Goal: Task Accomplishment & Management: Use online tool/utility

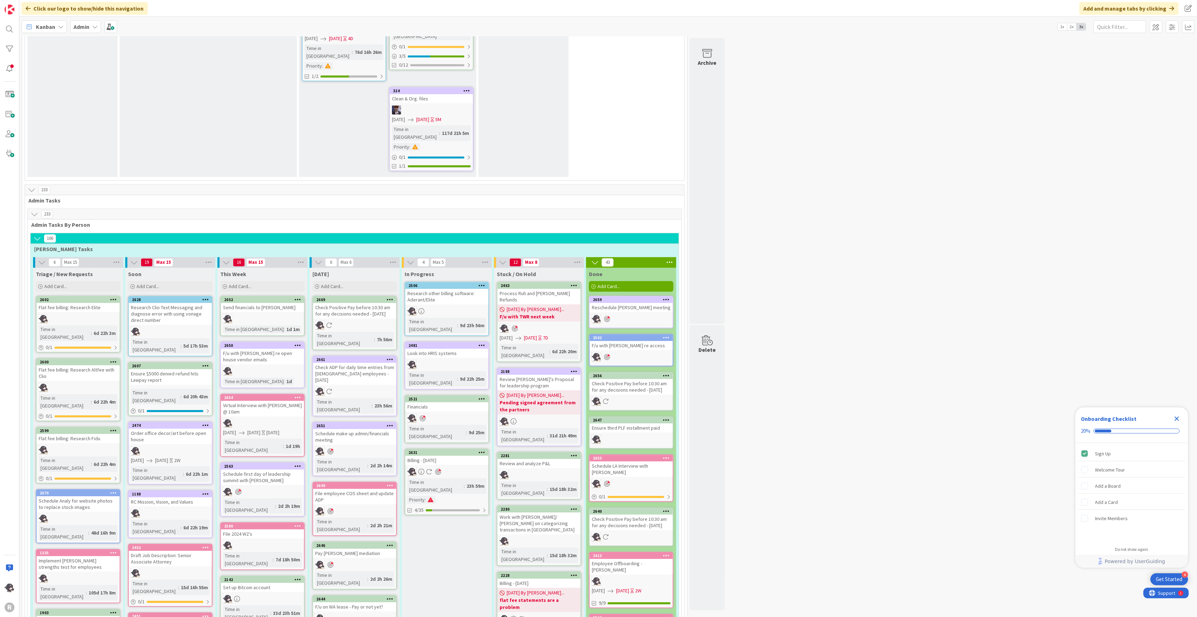
scroll to position [1126, 0]
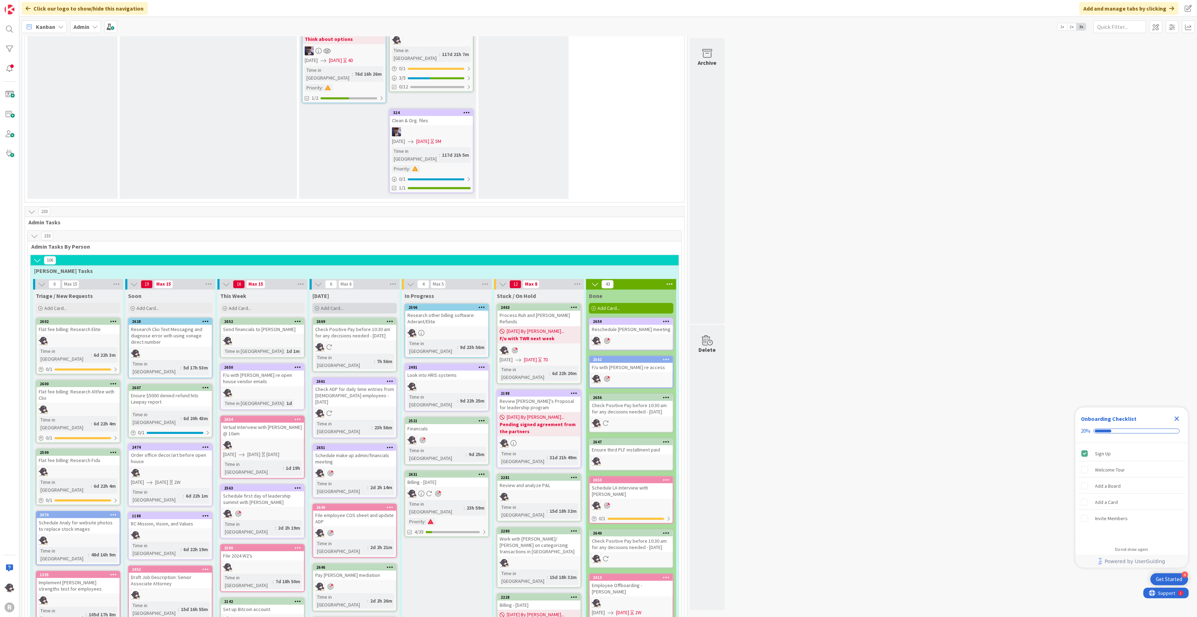
click at [355, 303] on div "Add Card..." at bounding box center [354, 308] width 84 height 11
type textarea "x"
type textarea "T"
type textarea "x"
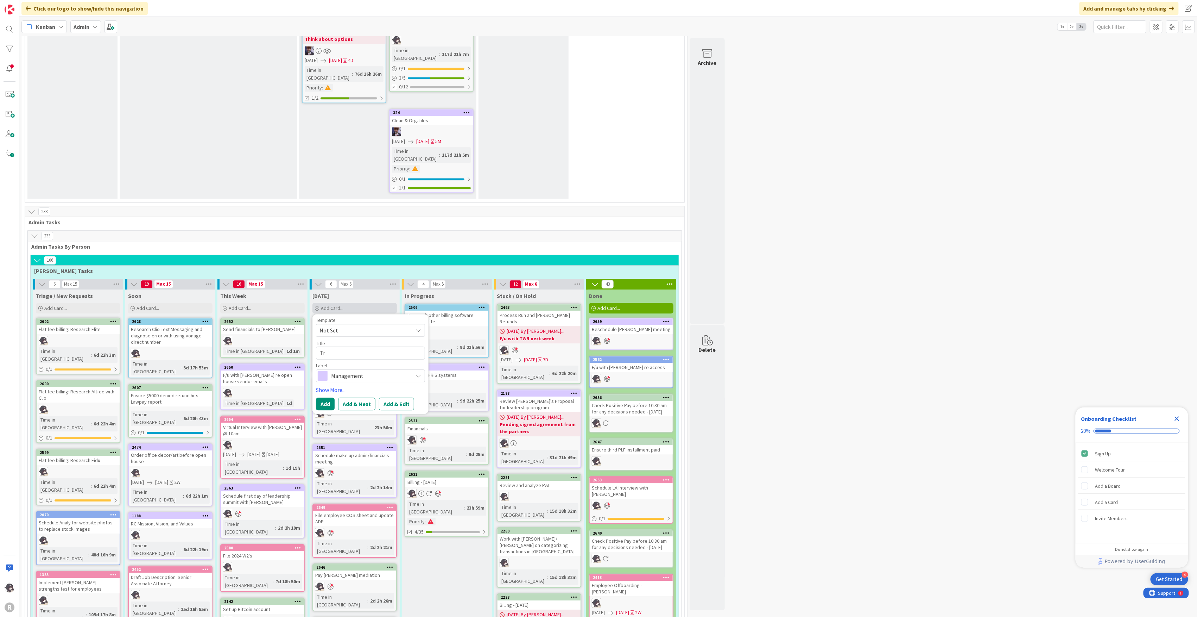
type textarea "Tre"
type textarea "x"
type textarea "Trel"
type textarea "x"
type textarea "Trell"
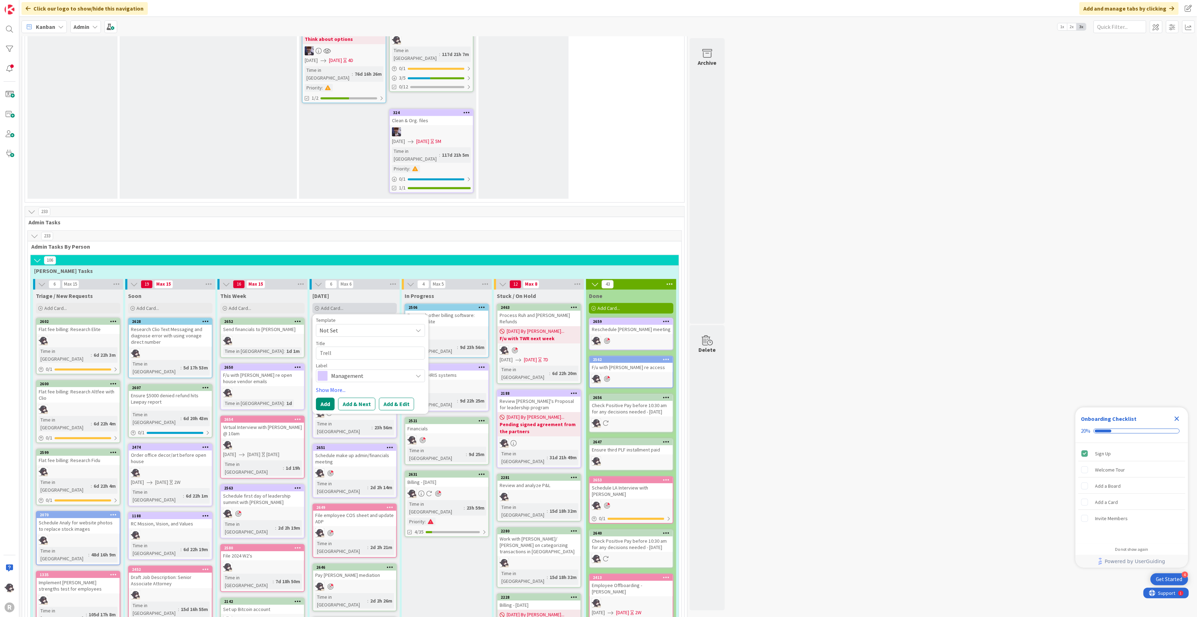
type textarea "x"
type textarea "Trelli"
type textarea "x"
type textarea "Trellis"
type textarea "x"
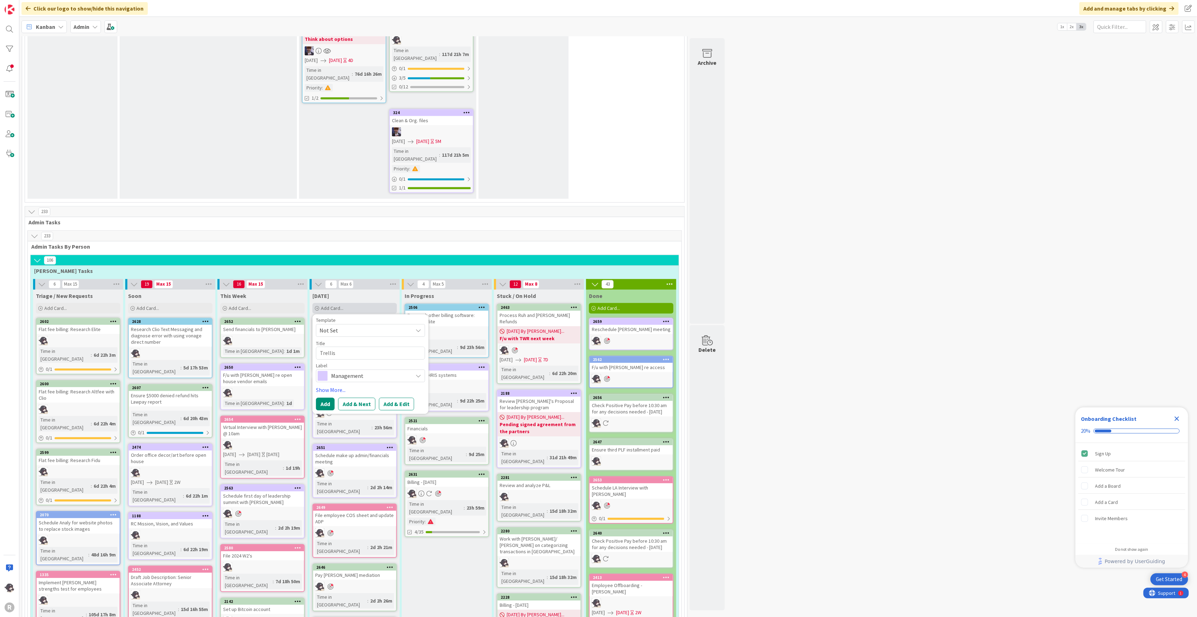
type textarea "Trellis"
type textarea "x"
type textarea "Trellis n"
type textarea "x"
type textarea "Trellis ne"
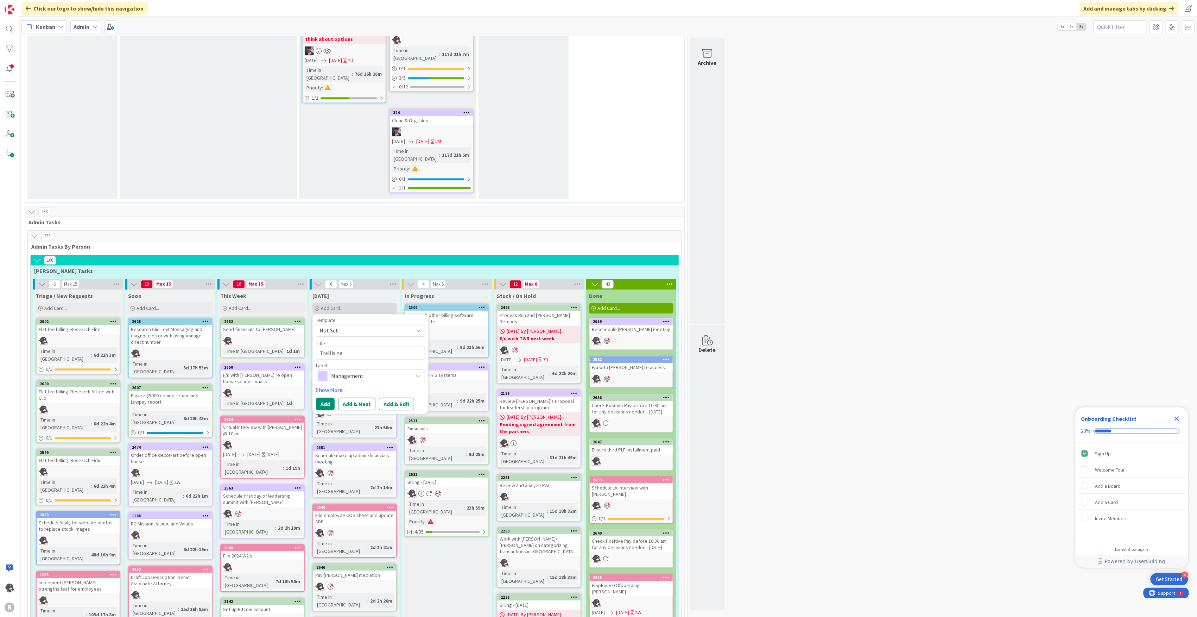
type textarea "x"
type textarea "Trellis new"
type textarea "x"
type textarea "Trellis new"
type textarea "x"
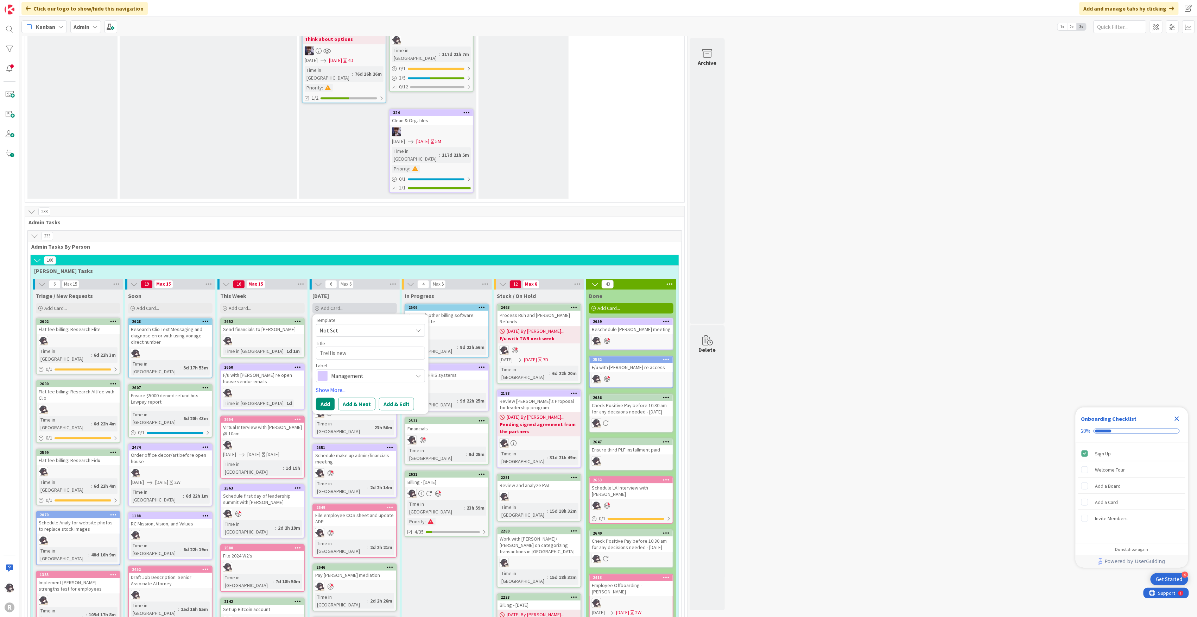
type textarea "Trellis new p"
type textarea "x"
type textarea "Trellis new pa"
type textarea "x"
type textarea "Trellis new p"
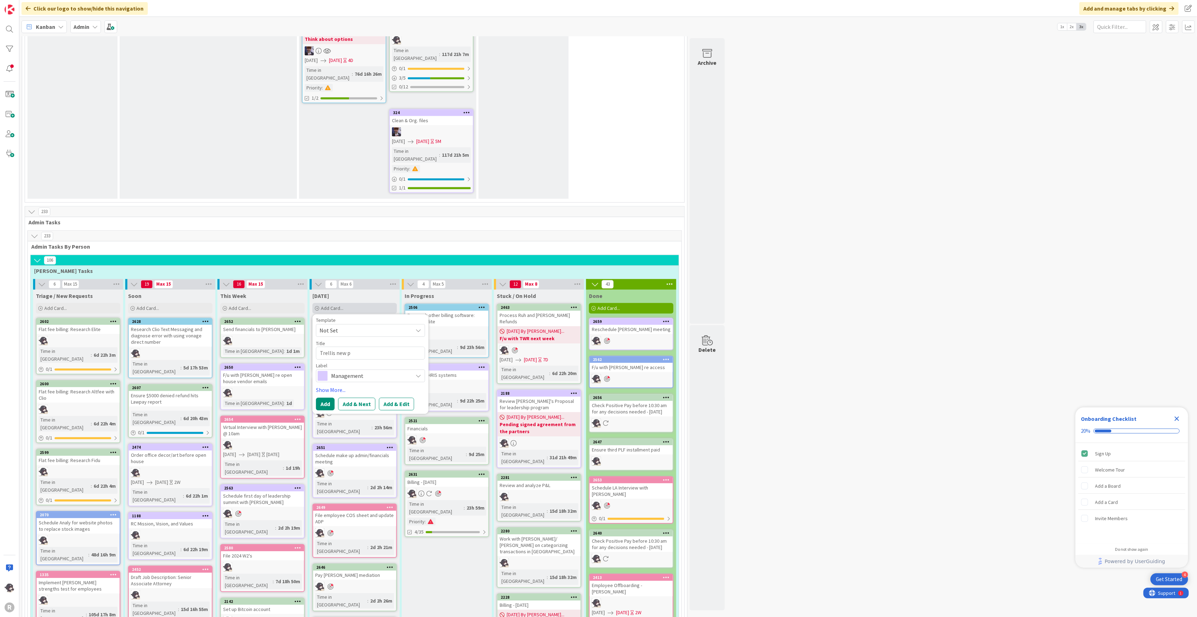
type textarea "x"
type textarea "Trellis new"
type textarea "x"
type textarea "Trellis new s"
type textarea "x"
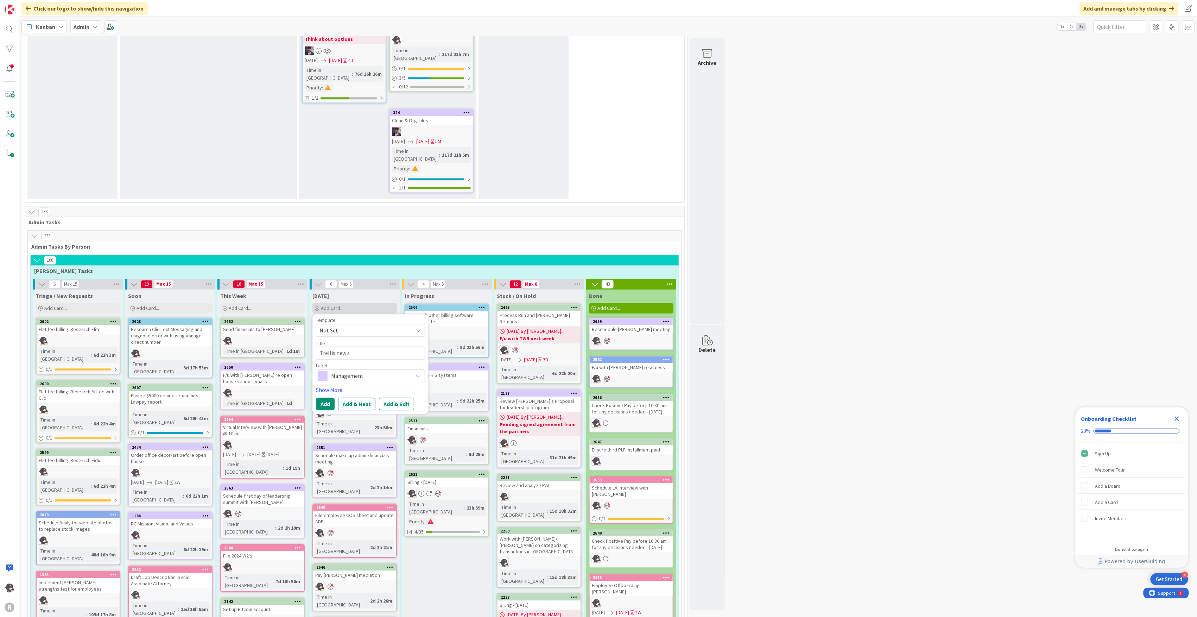
type textarea "Trellis new sp"
type textarea "x"
type textarea "Trellis new spa"
type textarea "x"
type textarea "Trellis new spac"
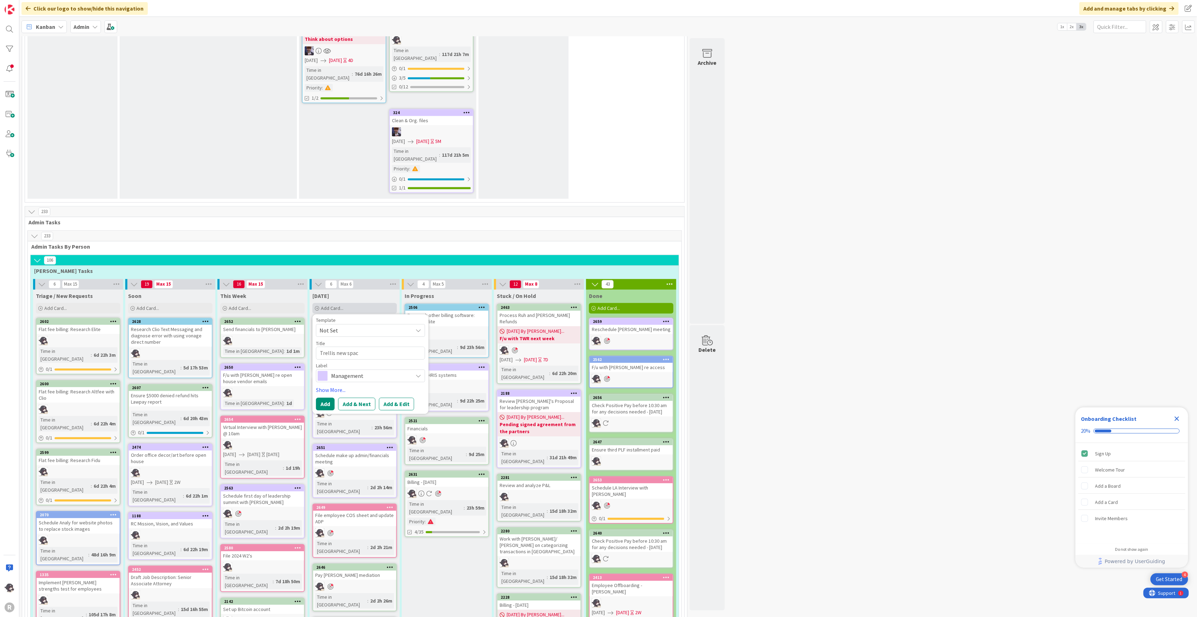
type textarea "x"
type textarea "Trellis new space"
type textarea "x"
type textarea "Trellis new space"
type textarea "x"
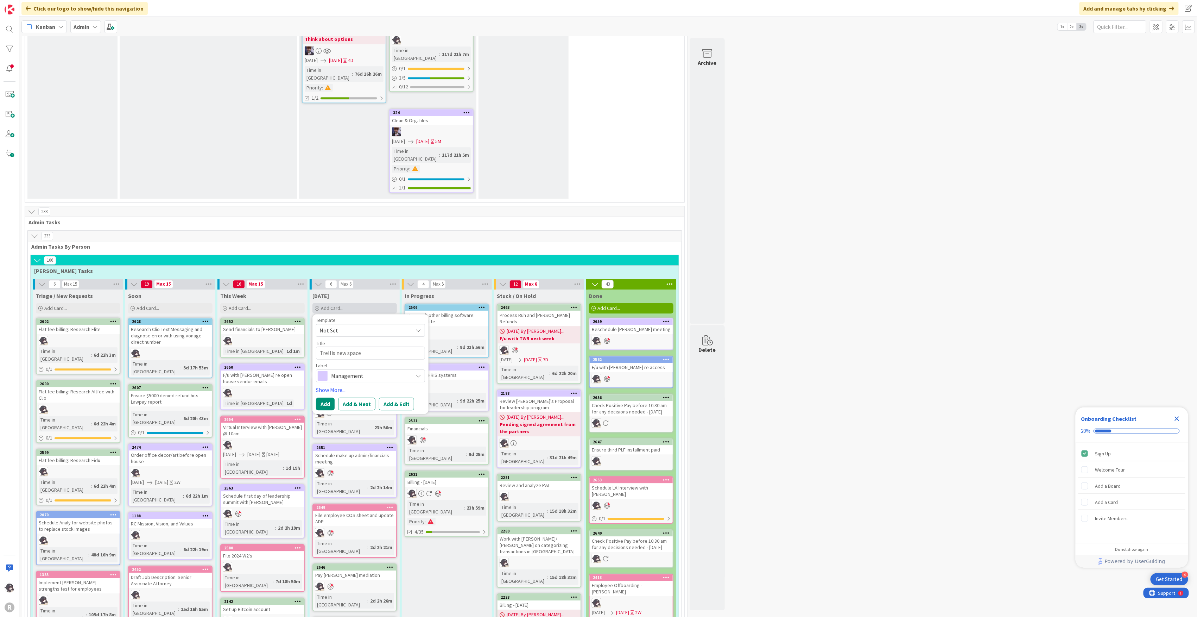
type textarea "Trellis new space w"
type textarea "x"
type textarea "Trellis new space wa"
type textarea "x"
type textarea "Trellis new space wal"
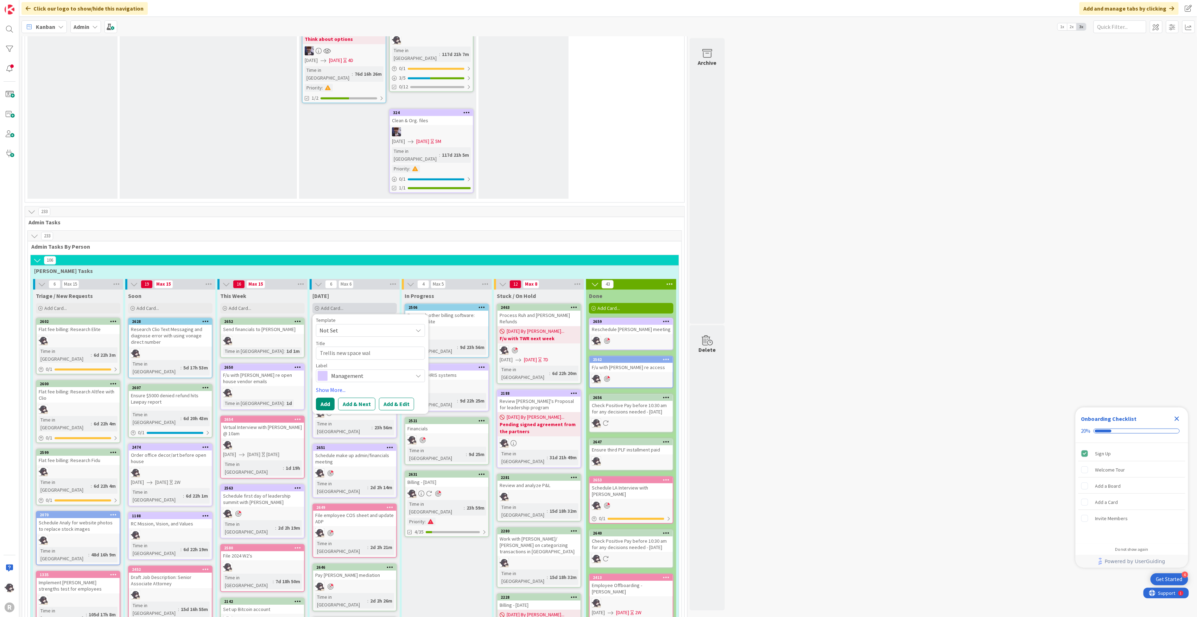
type textarea "x"
type textarea "Trellis new space walk"
type textarea "x"
type textarea "Trellis new space walkt"
type textarea "x"
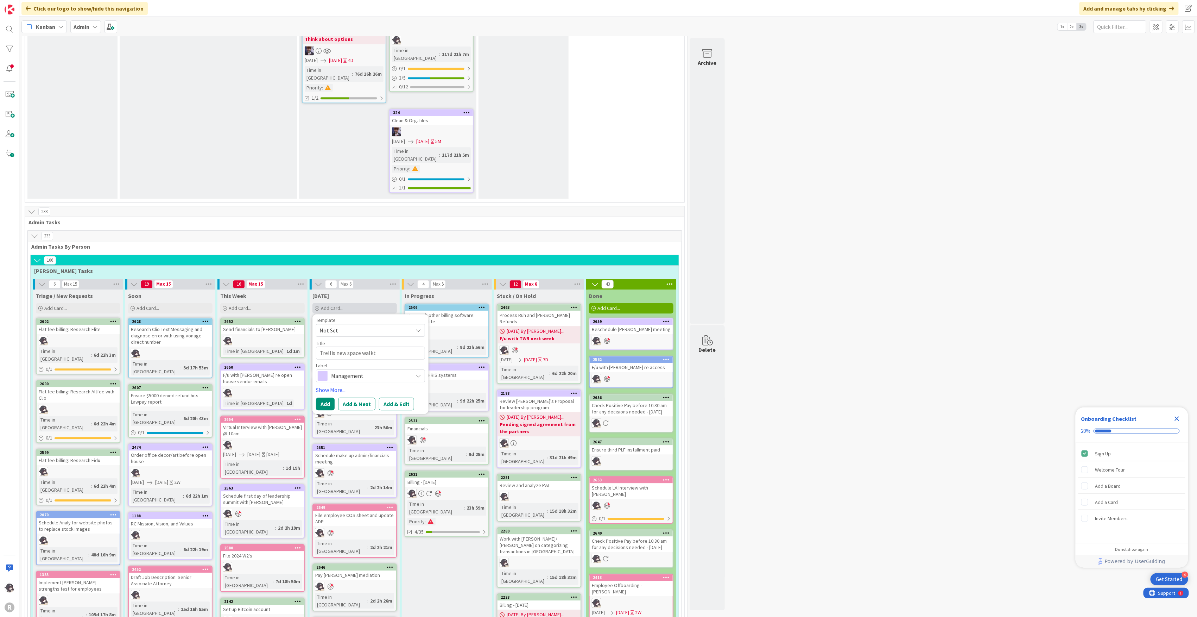
type textarea "Trellis new space walkth"
type textarea "x"
type textarea "Trellis new space walkthr"
type textarea "x"
type textarea "Trellis new space walkthru"
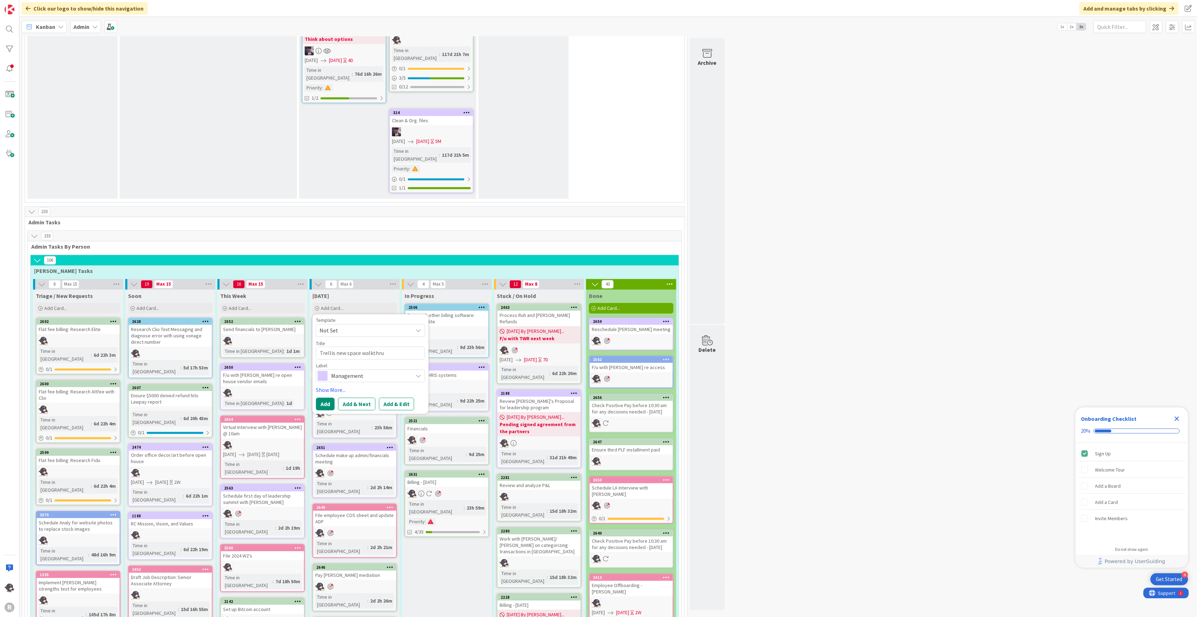
type textarea "x"
type textarea "Trellis new space walkthru/"
type textarea "x"
type textarea "Trellis new space walkthru/m"
type textarea "x"
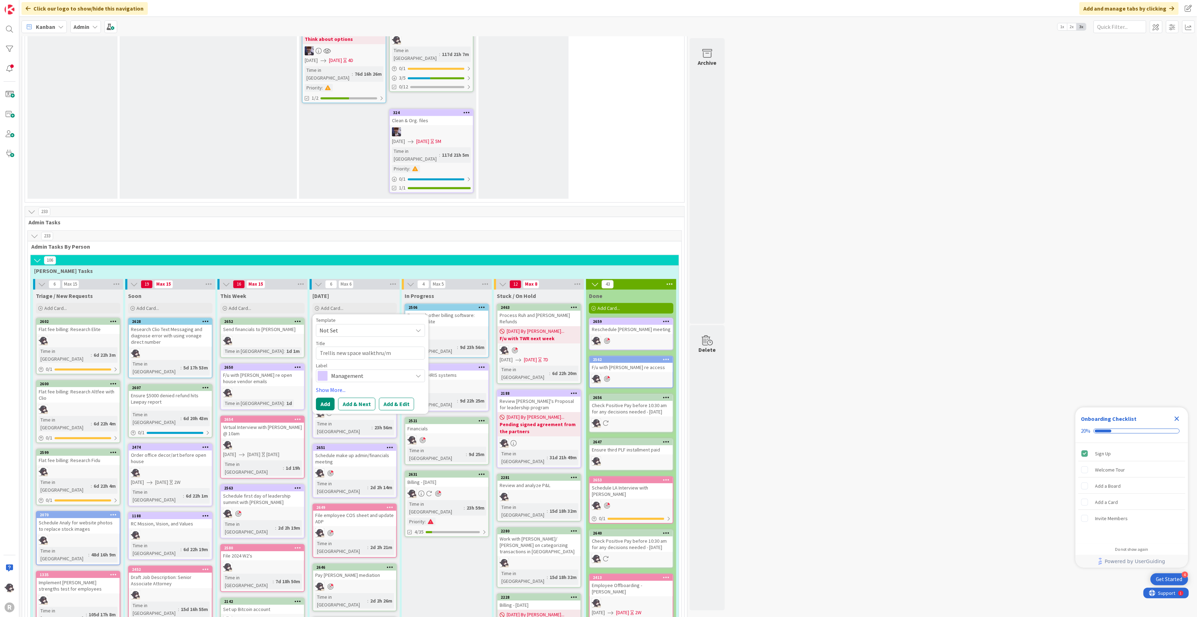
type textarea "Trellis new space walkthru/me"
type textarea "x"
type textarea "Trellis new space walkthru/mee"
type textarea "x"
type textarea "Trellis new space walkthru/meet"
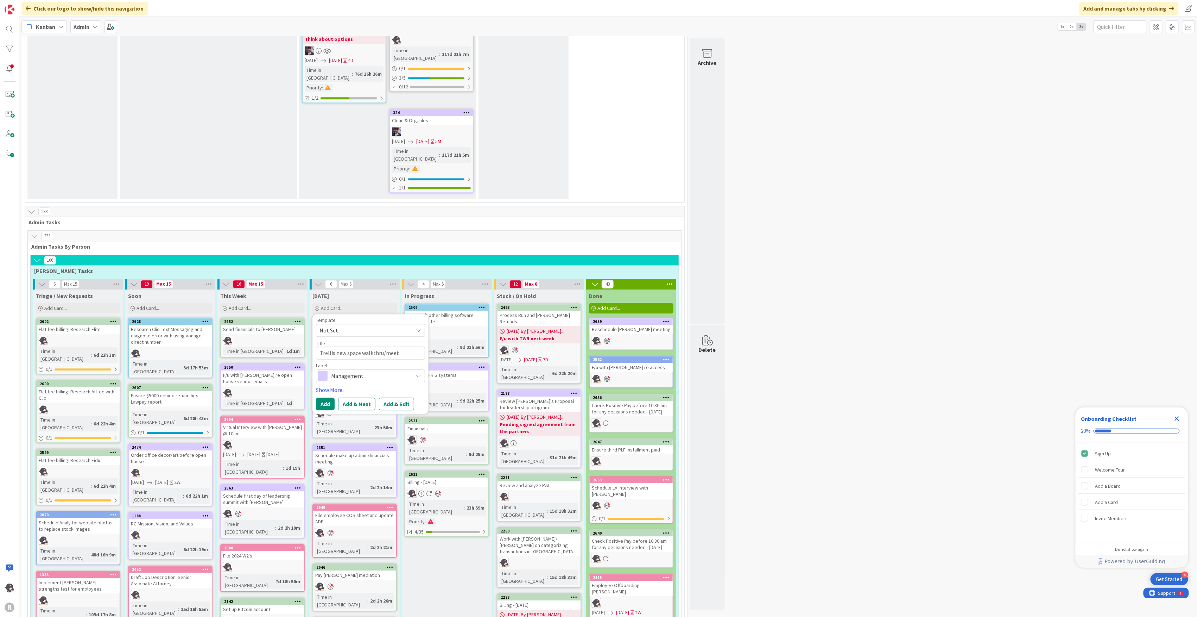
type textarea "x"
type textarea "Trellis new space walkthru/meeti"
type textarea "x"
type textarea "Trellis new space walkthru/meetin"
type textarea "x"
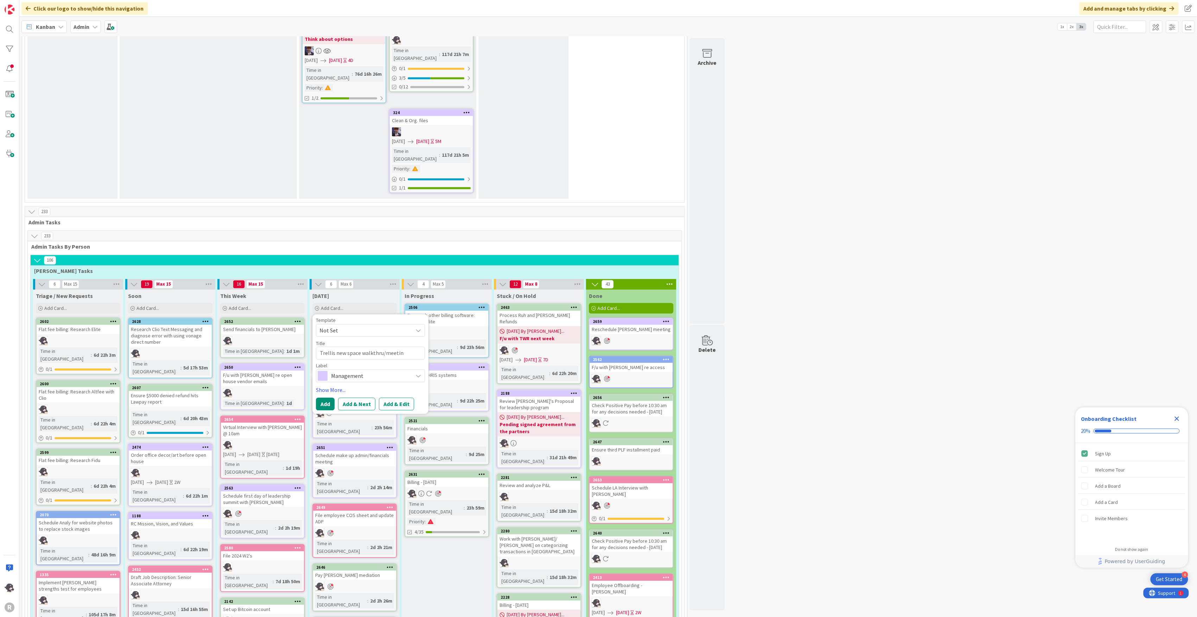
type textarea "Trellis new space walkthru/meeting"
type textarea "x"
type textarea "Trellis new space walkthru/meeting"
type textarea "x"
type textarea "Trellis new space walkthru/meeting w"
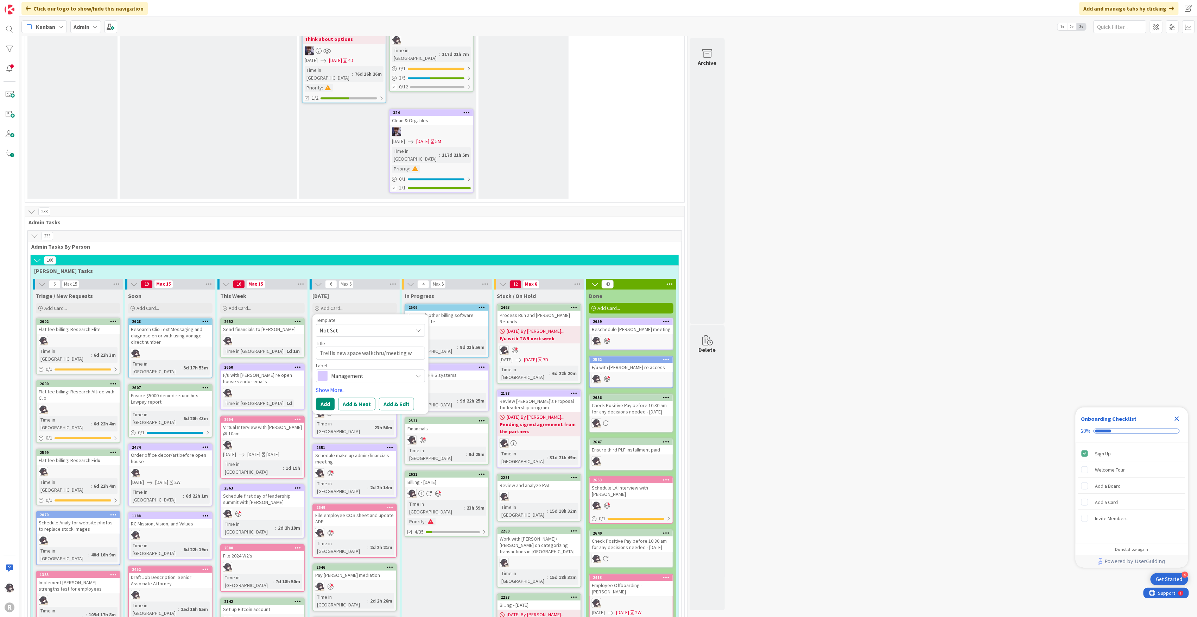
type textarea "x"
type textarea "Trellis new space walkthru/meeting wi"
type textarea "x"
type textarea "Trellis new space walkthru/meeting wit"
type textarea "x"
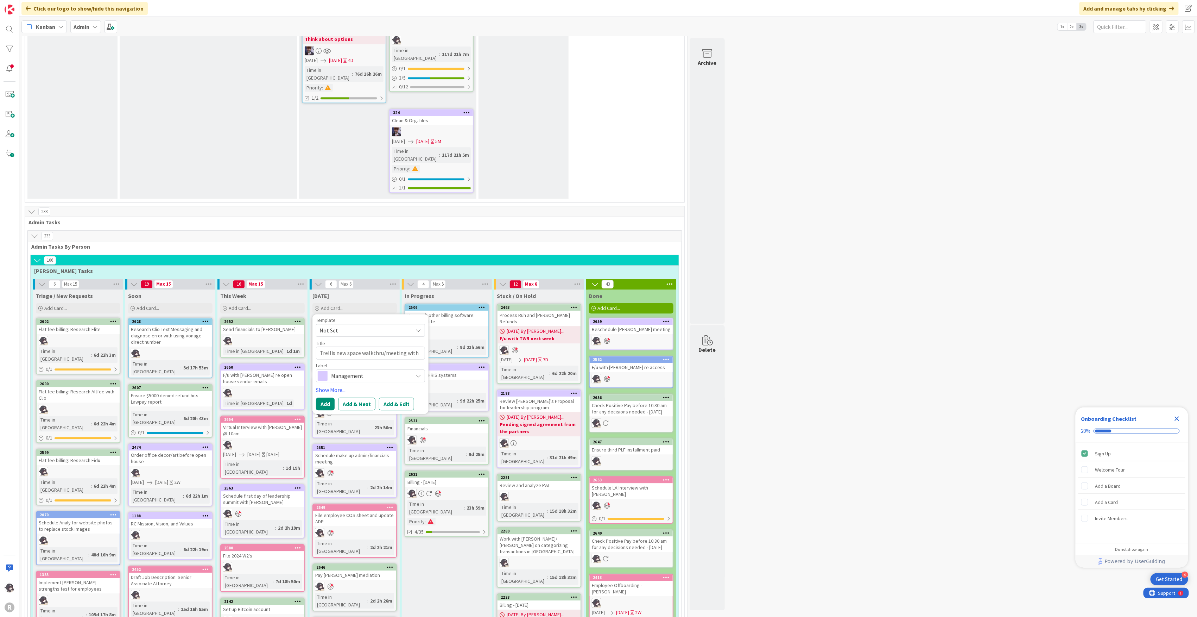
type textarea "Trellis new space walkthru/meeting with"
type textarea "x"
type textarea "Trellis new space walkthru/meeting with"
type textarea "x"
type textarea "Trellis new space walkthru/meeting wit"
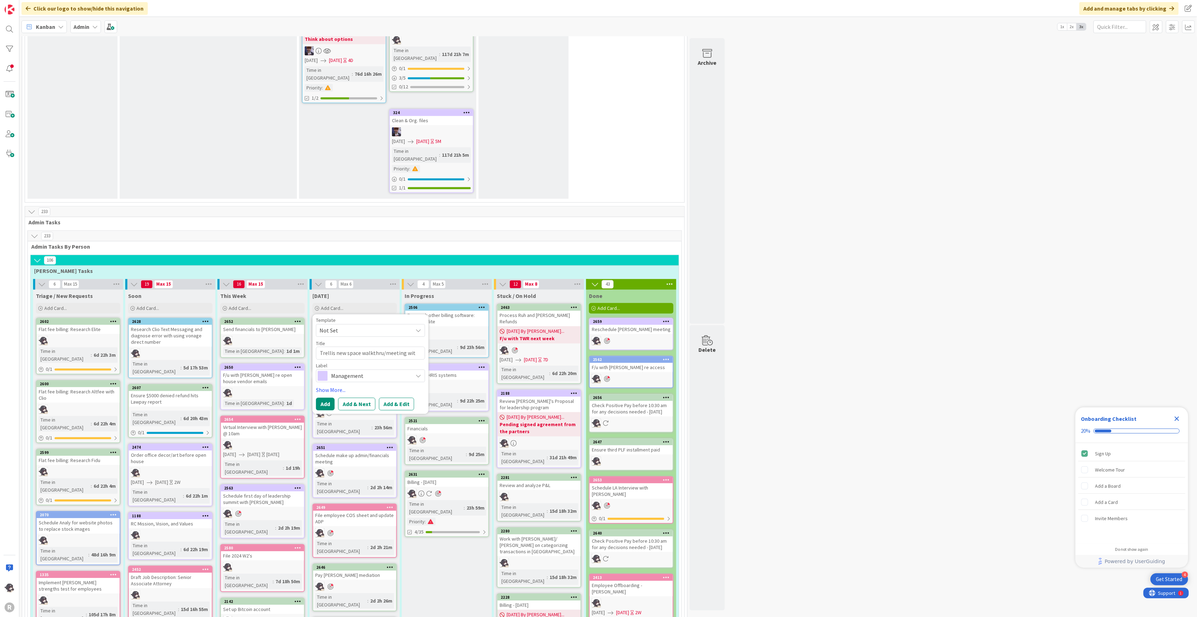
type textarea "x"
type textarea "Trellis new space walkthru/meeting wi"
type textarea "x"
type textarea "Trellis new space walkthru/meeting w"
type textarea "x"
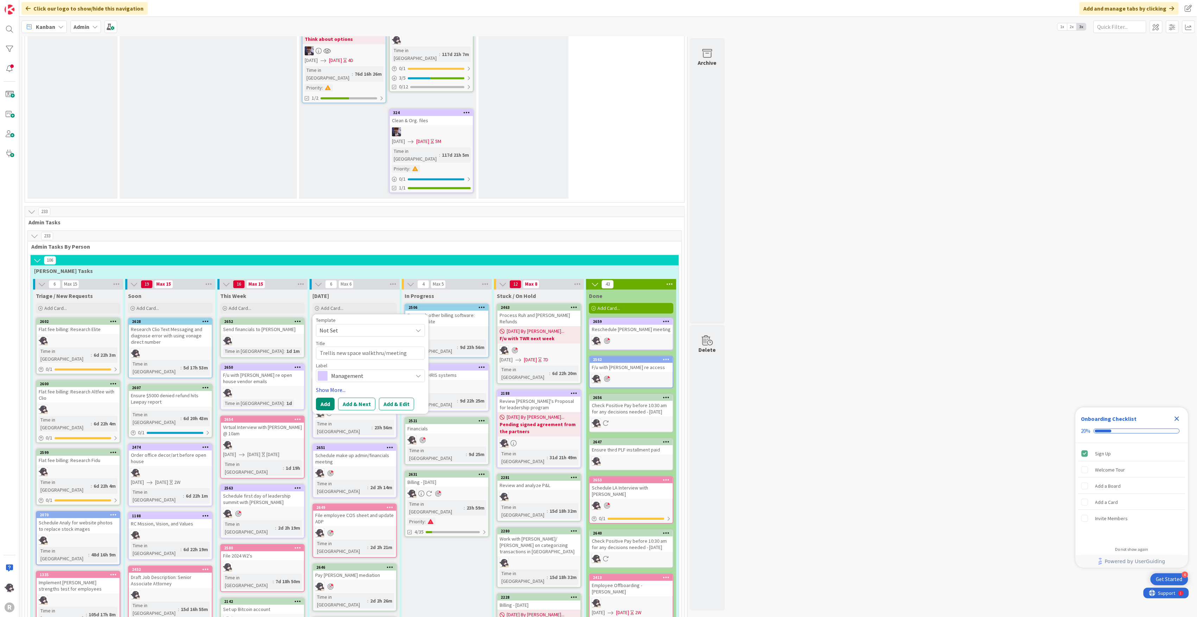
type textarea "Trellis new space walkthru/meeting"
click at [327, 385] on link "Show More..." at bounding box center [370, 389] width 109 height 8
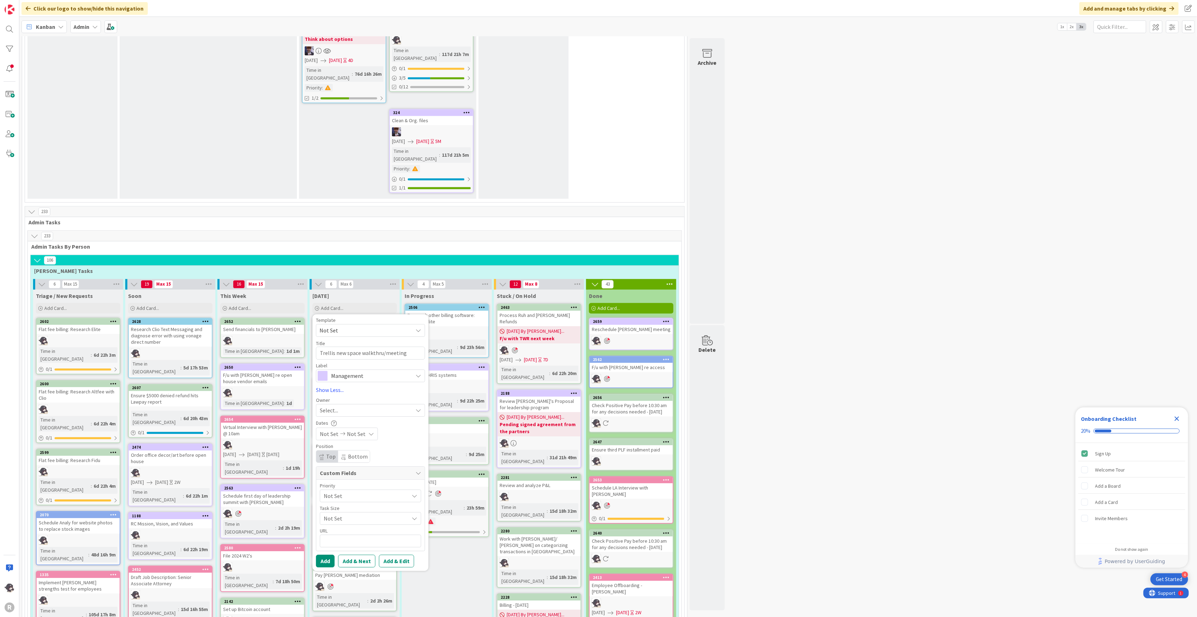
click at [327, 406] on span "Select..." at bounding box center [329, 410] width 18 height 8
click at [356, 450] on span "[PERSON_NAME]" at bounding box center [360, 455] width 34 height 11
click at [329, 554] on button "Add" at bounding box center [325, 560] width 19 height 13
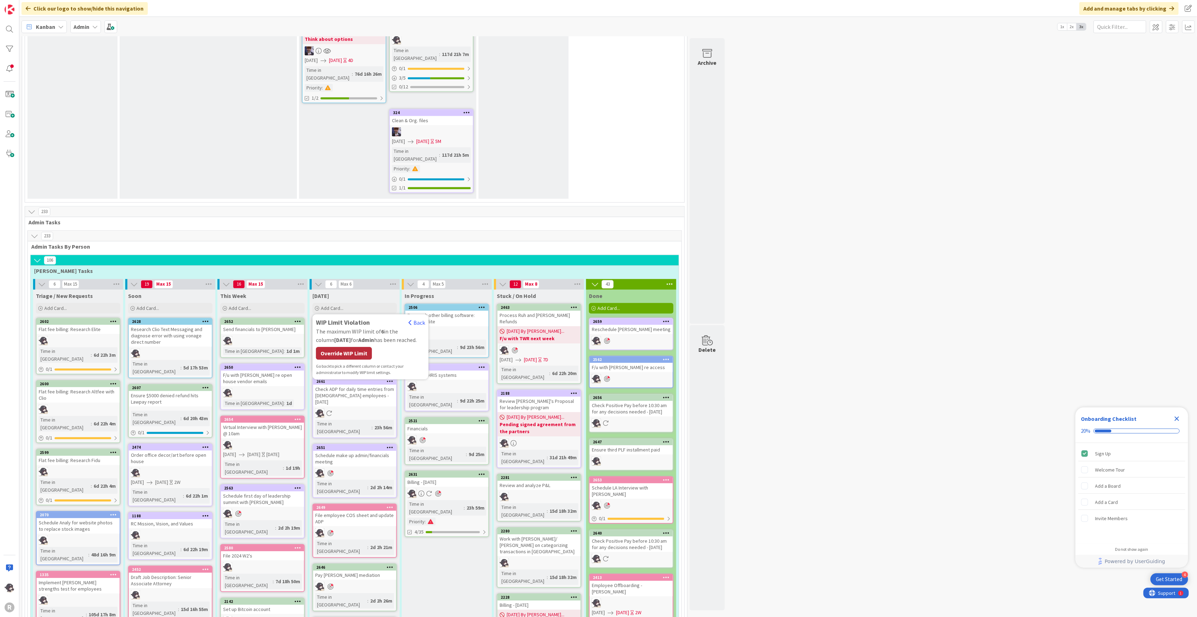
click at [358, 347] on div "Override WIP Limit" at bounding box center [344, 353] width 56 height 13
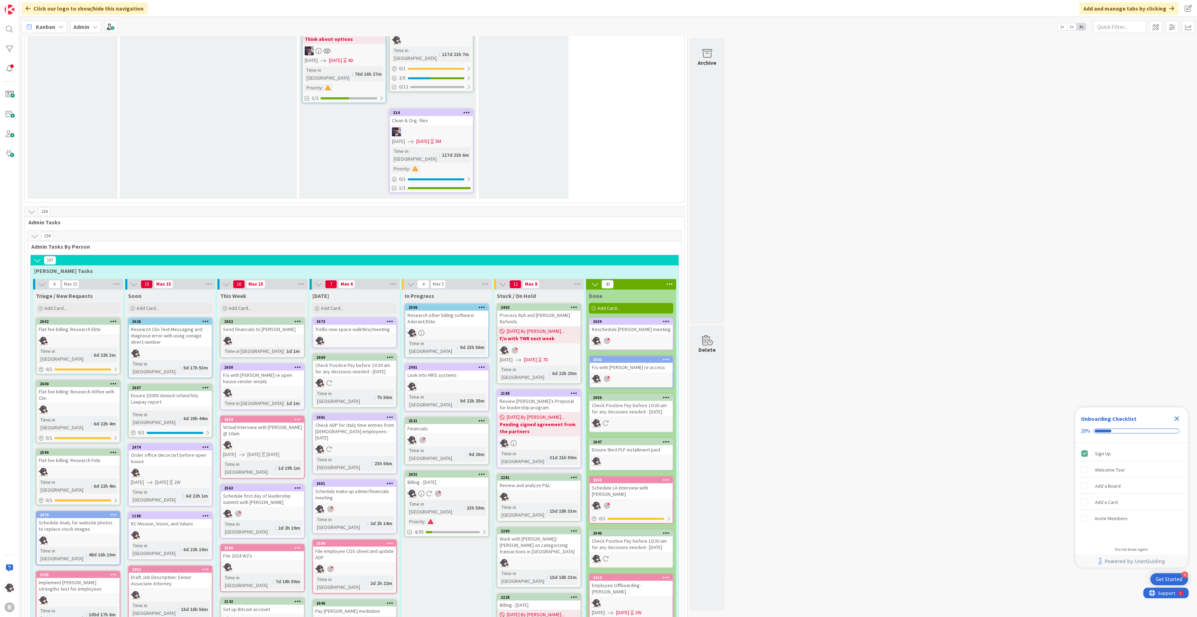
click at [391, 318] on icon at bounding box center [390, 320] width 7 height 5
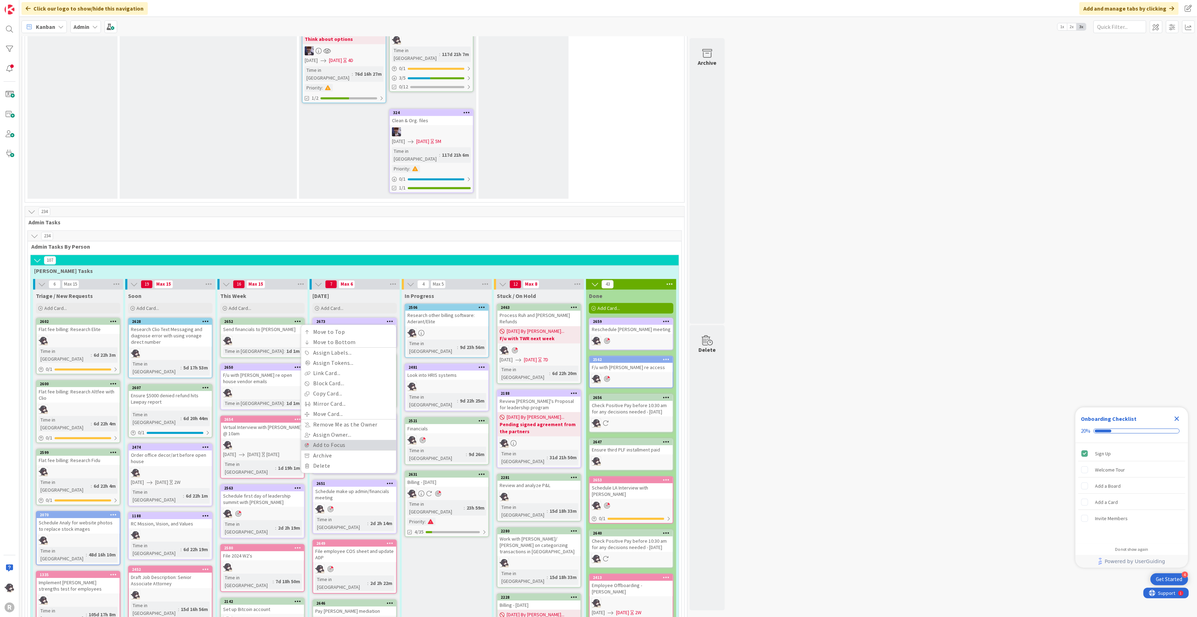
click at [337, 440] on link "Add to Focus" at bounding box center [348, 445] width 95 height 10
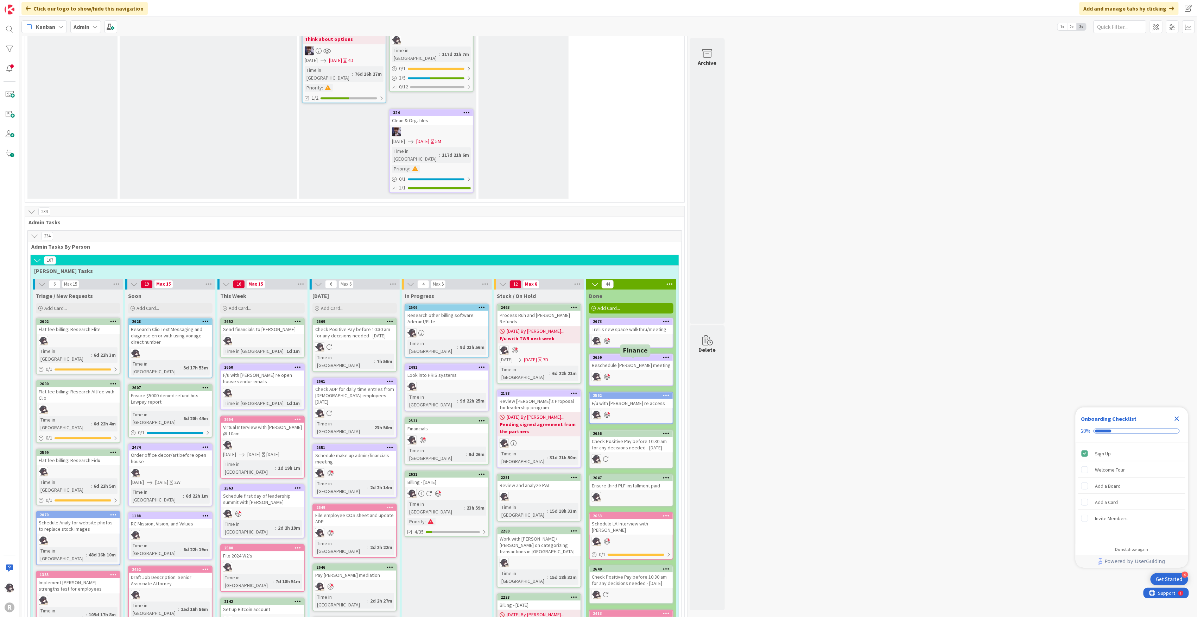
click at [638, 475] on div "2647" at bounding box center [633, 477] width 80 height 5
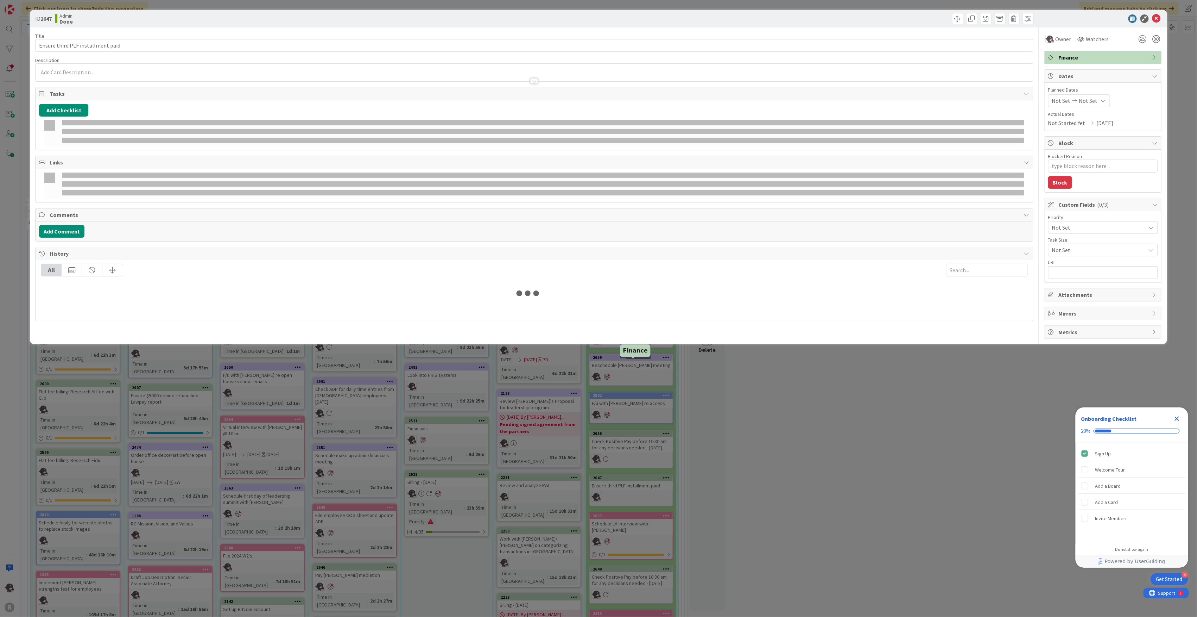
type textarea "x"
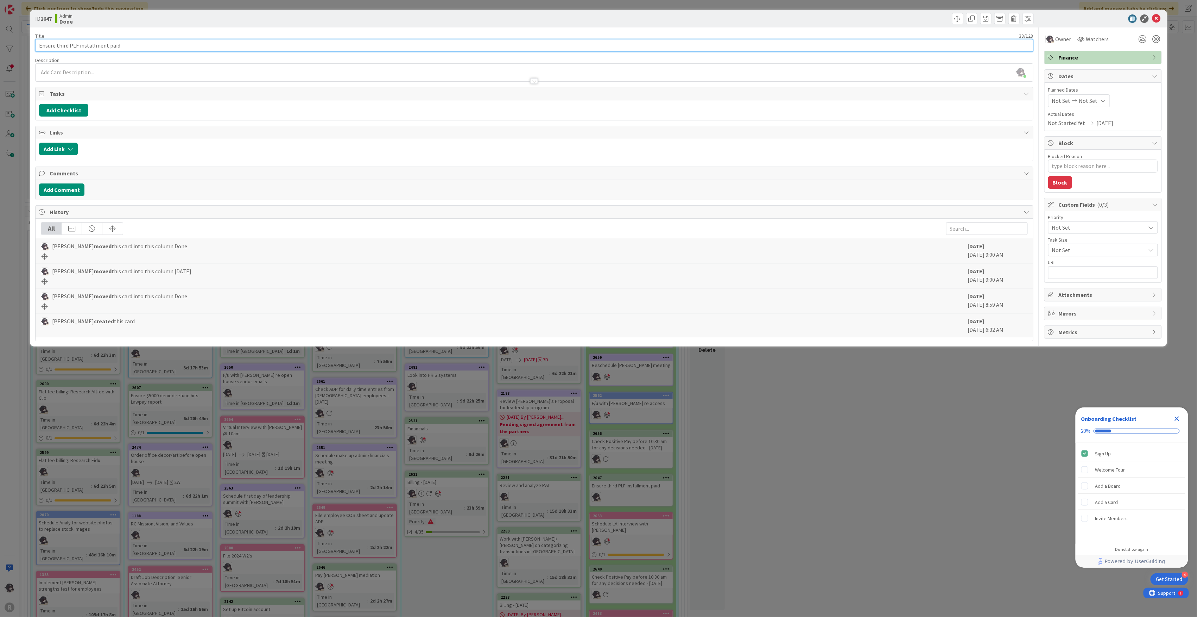
drag, startPoint x: 131, startPoint y: 46, endPoint x: 4, endPoint y: 44, distance: 127.4
click at [7, 47] on div "ID 2647 Admin Done Title 33 / 128 Ensure third PLF installment paid Description…" at bounding box center [598, 308] width 1197 height 617
type input "Pay PLF"
type textarea "x"
type input "Pay PLF E"
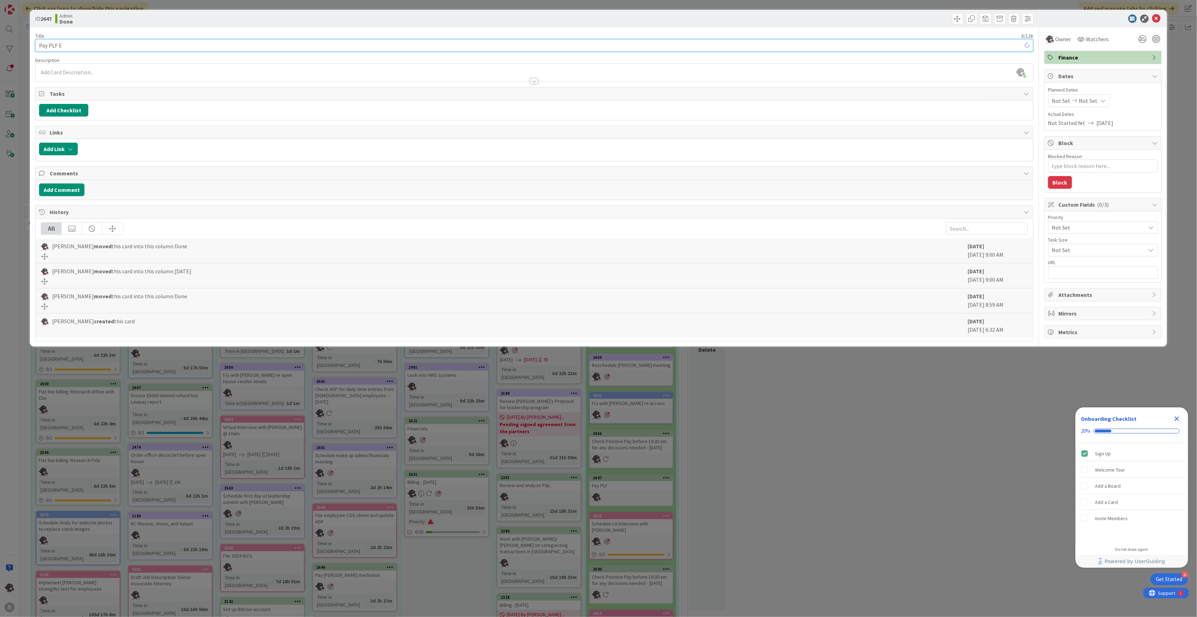
type textarea "x"
type input "Pay PLF Excess"
type textarea "x"
type input "Pay PLF Excess"
type textarea "x"
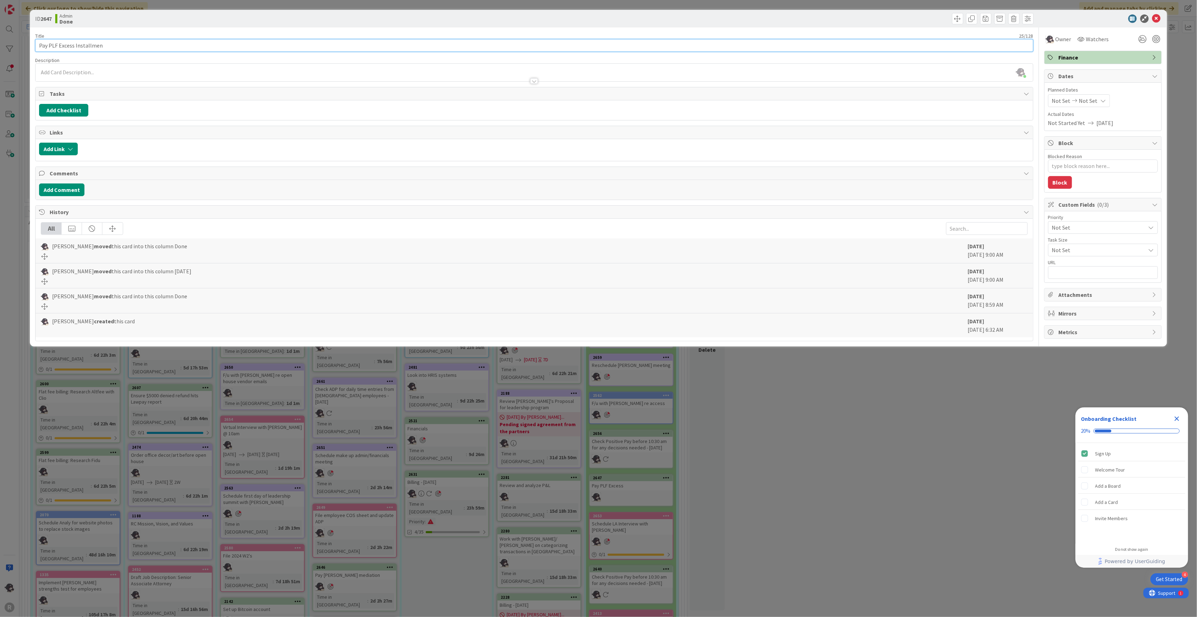
type input "Pay PLF Excess Installment"
type textarea "x"
type input "Pay PLF Excess Installment"
click at [1156, 37] on div at bounding box center [1157, 39] width 8 height 8
click at [1155, 14] on icon at bounding box center [1157, 18] width 8 height 8
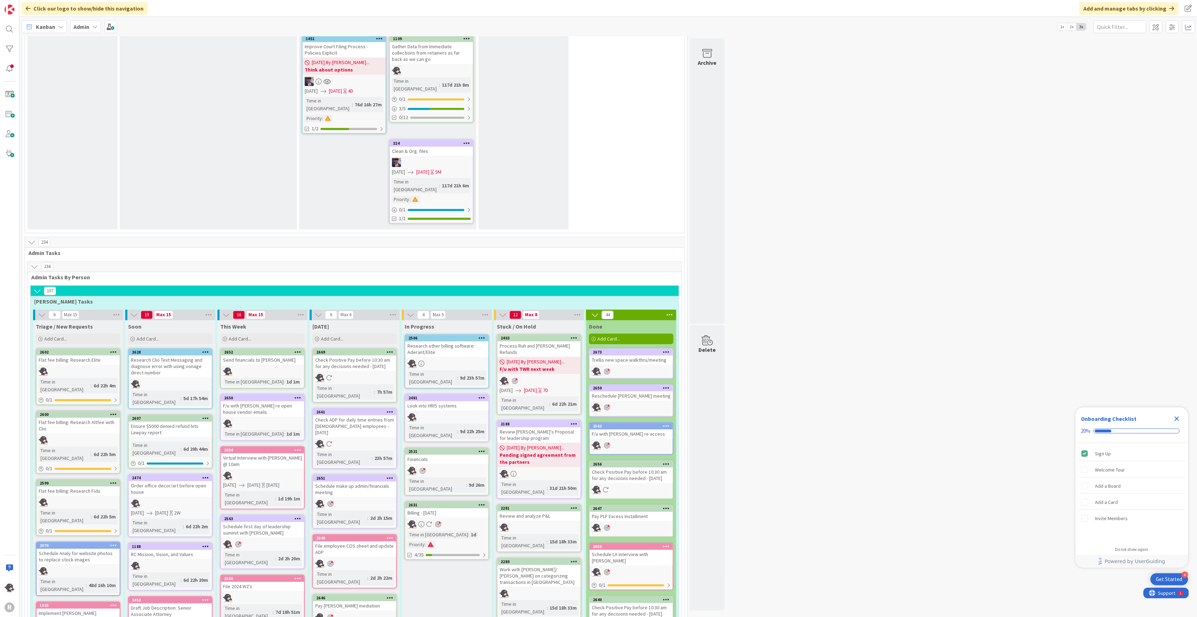
scroll to position [1079, 0]
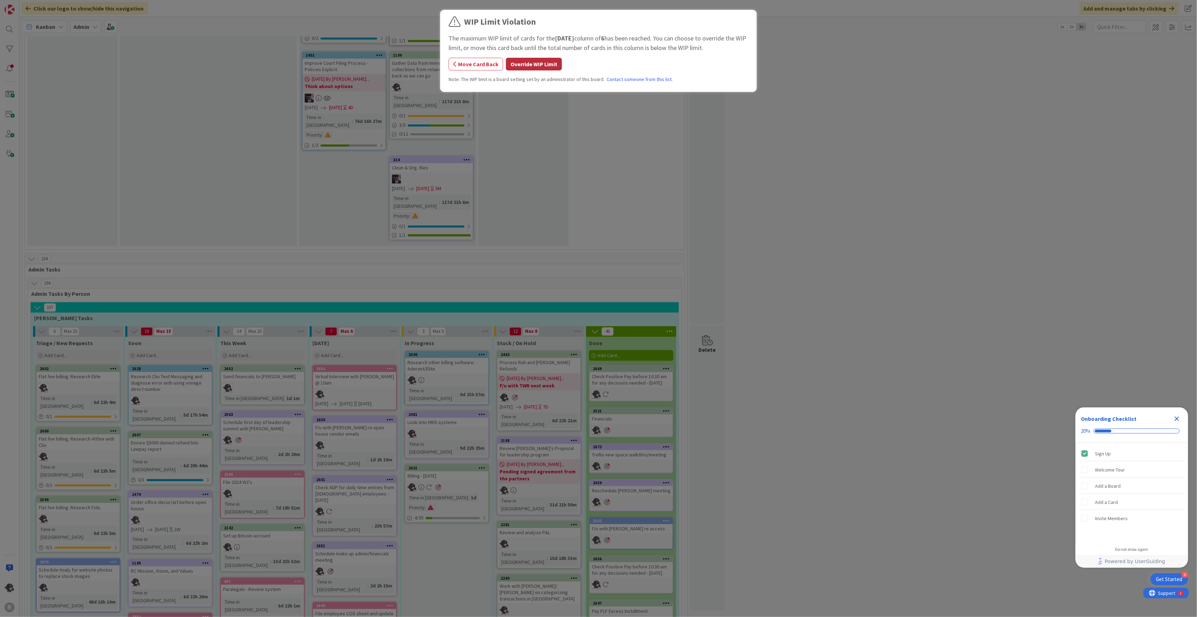
click at [551, 65] on button "Override WIP Limit" at bounding box center [534, 64] width 56 height 13
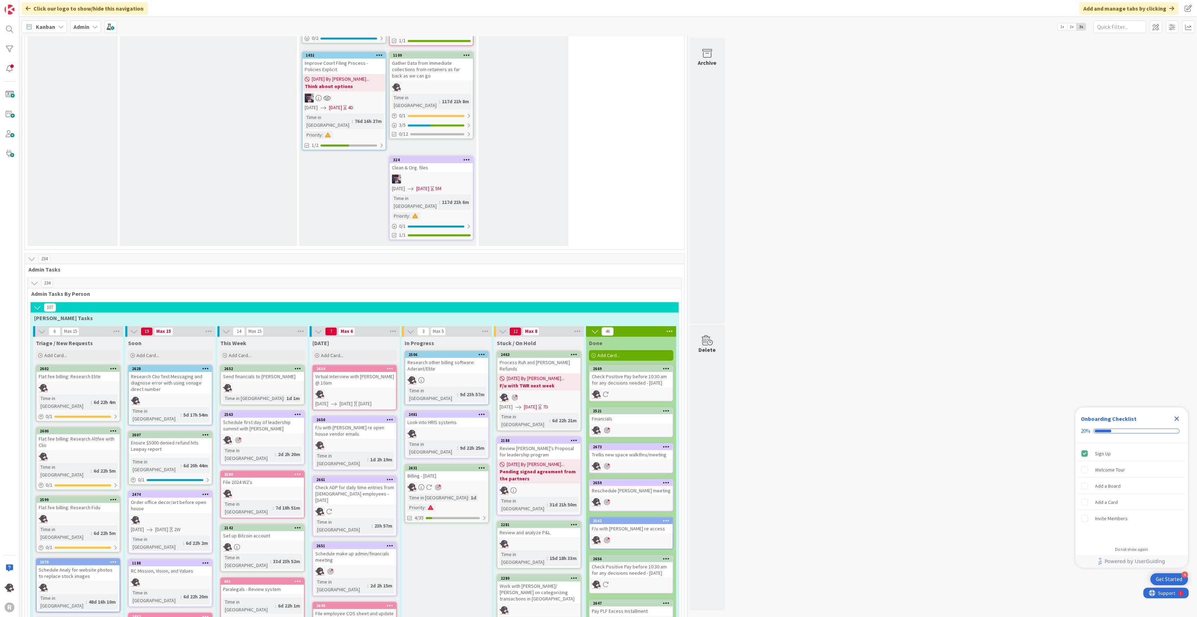
click at [393, 366] on icon at bounding box center [390, 368] width 7 height 5
click at [327, 487] on link "Add to Focus" at bounding box center [348, 492] width 95 height 10
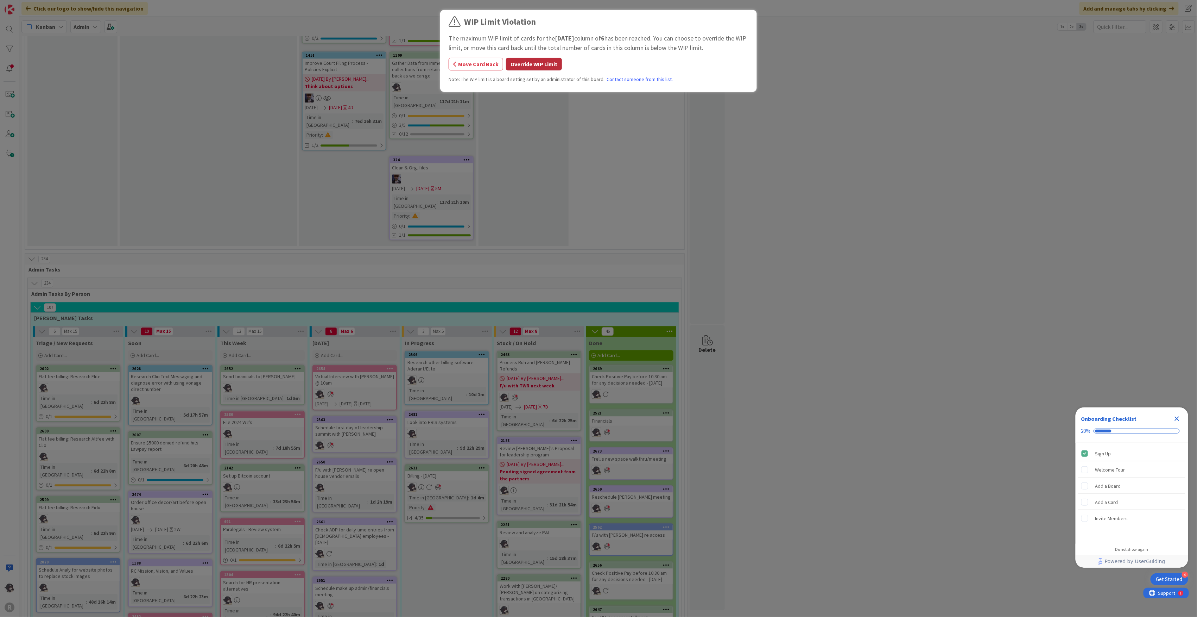
click at [544, 61] on button "Override WIP Limit" at bounding box center [534, 64] width 56 height 13
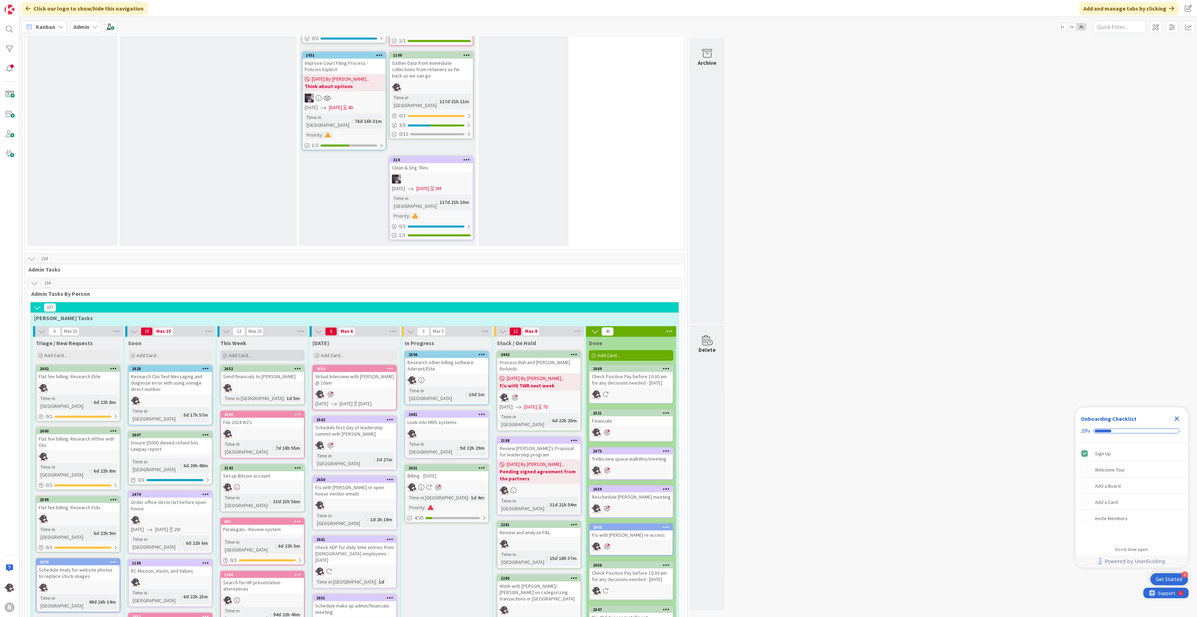
click at [246, 352] on span "Add Card..." at bounding box center [240, 355] width 23 height 6
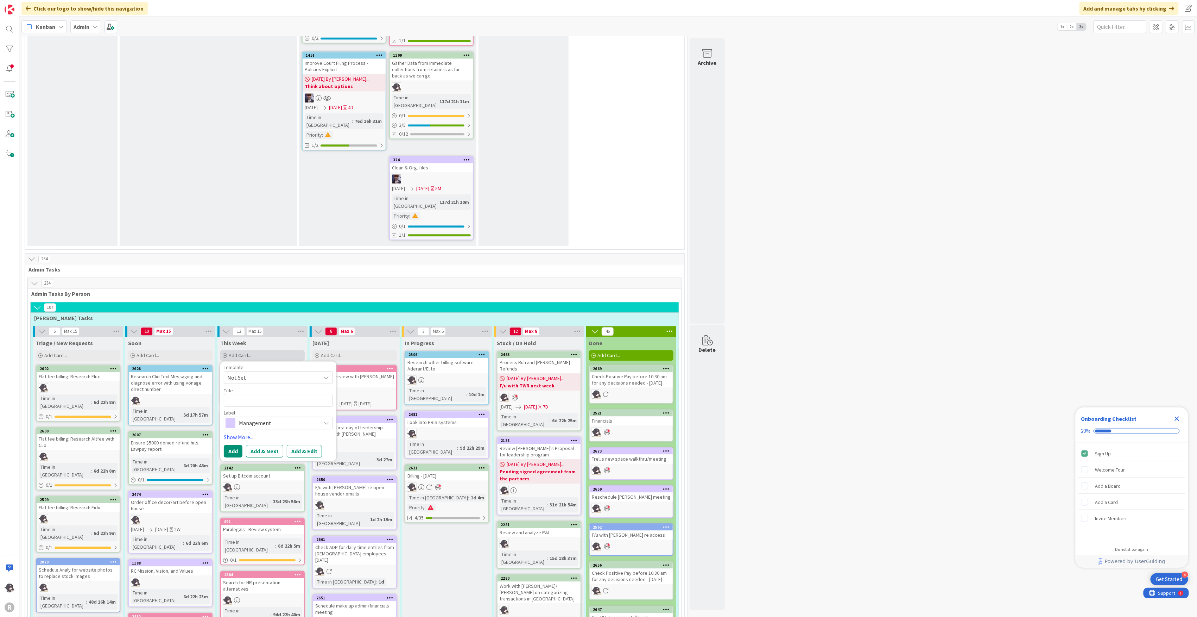
type textarea "x"
type textarea "R"
type textarea "x"
type textarea "Re"
type textarea "x"
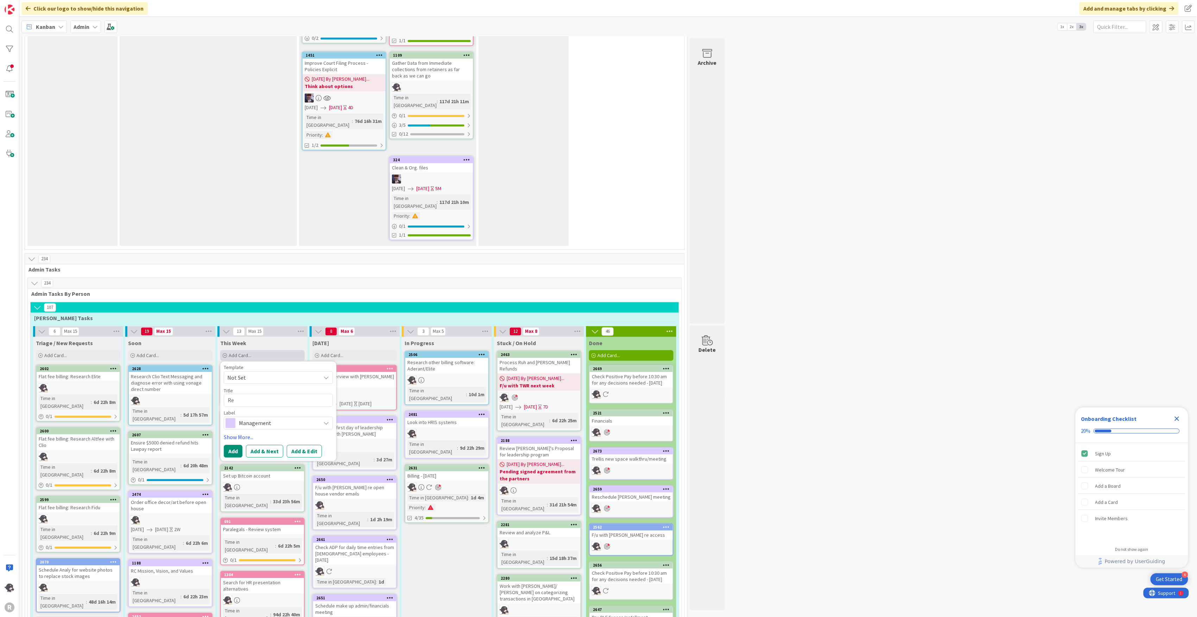
type textarea "Rev"
type textarea "x"
type textarea "Revi"
type textarea "x"
type textarea "Revie"
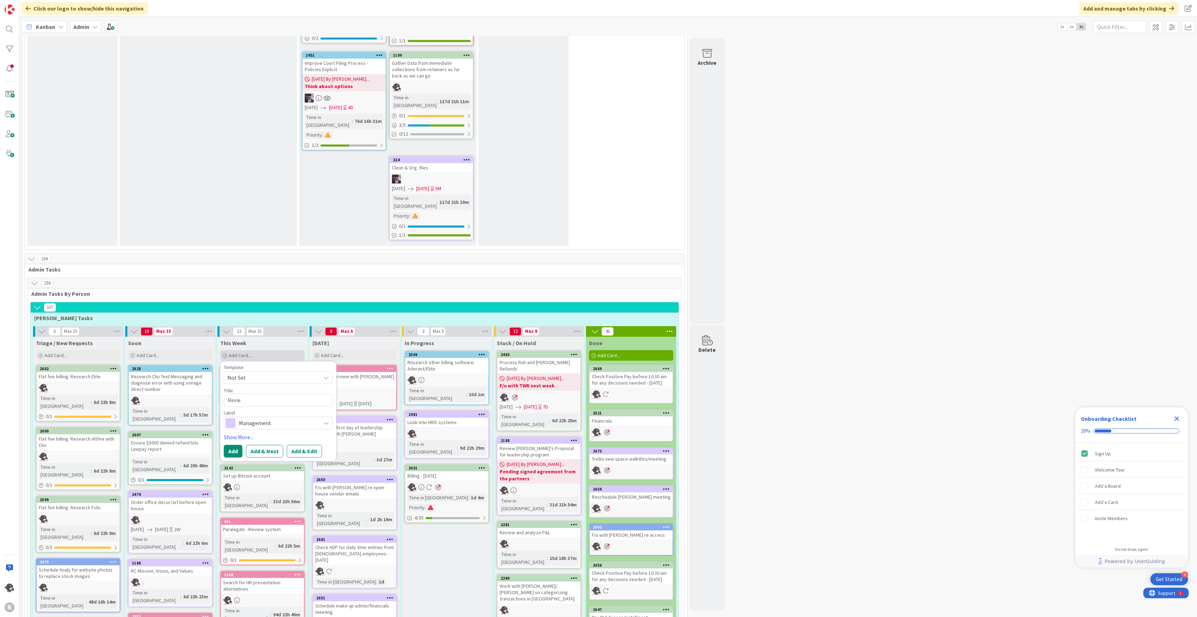
type textarea "x"
type textarea "Review"
type textarea "x"
type textarea "Review C"
type textarea "x"
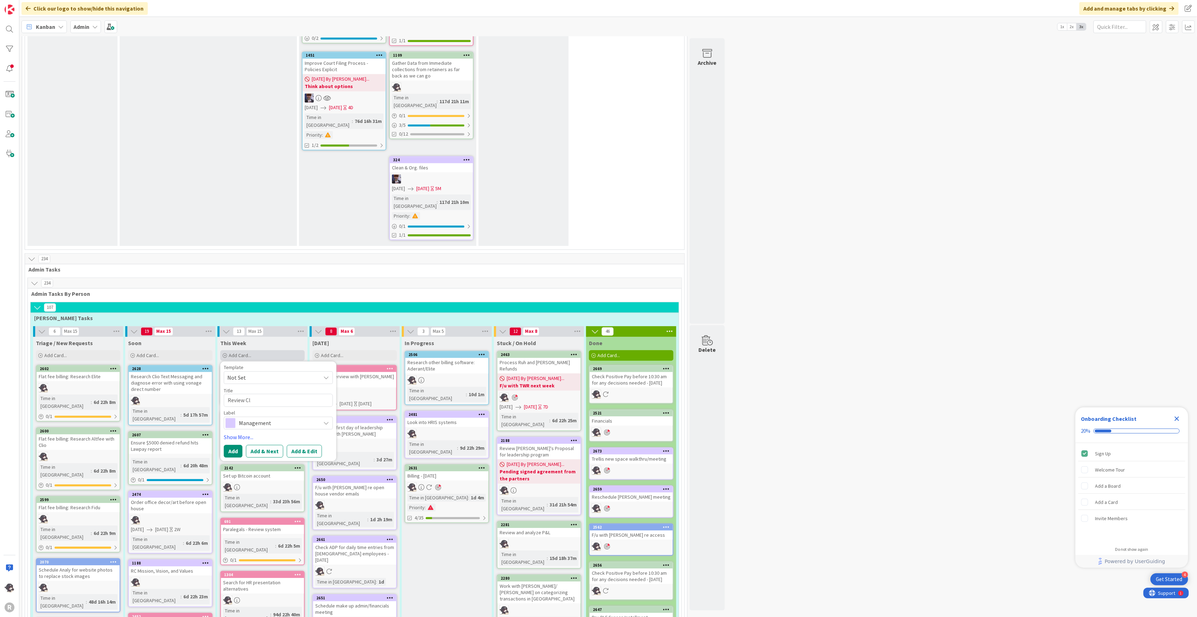
type textarea "Review Cla"
type textarea "x"
type textarea "Review Clau"
type textarea "x"
type textarea "Review [PERSON_NAME]"
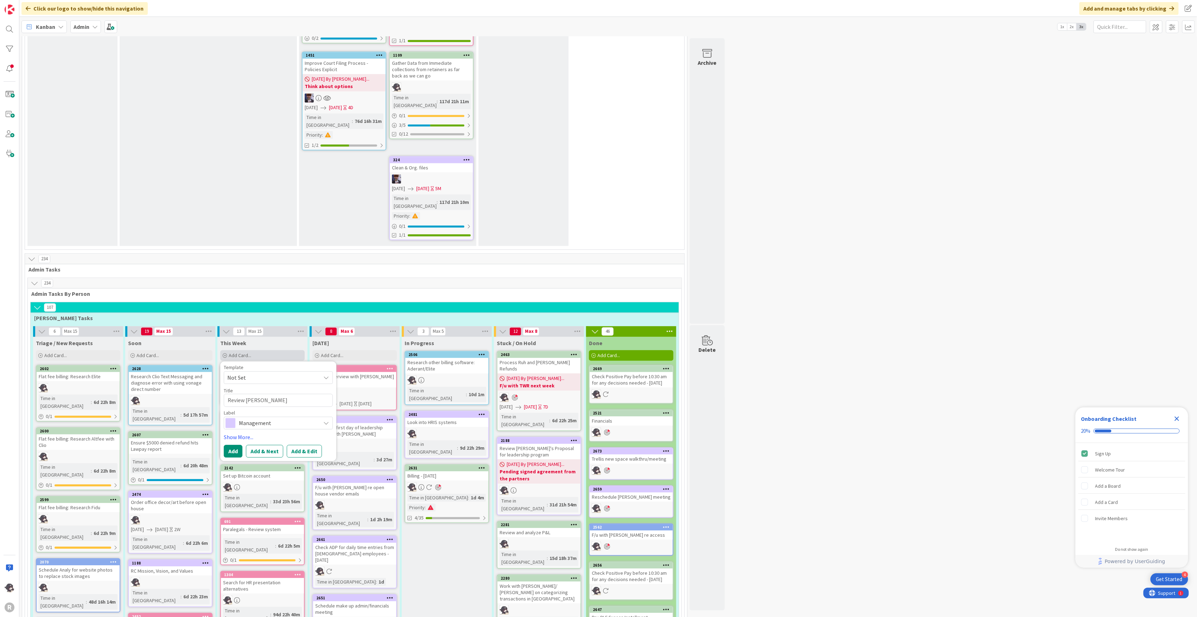
type textarea "x"
type textarea "Review [PERSON_NAME]"
type textarea "x"
type textarea "Review [PERSON_NAME]"
type textarea "x"
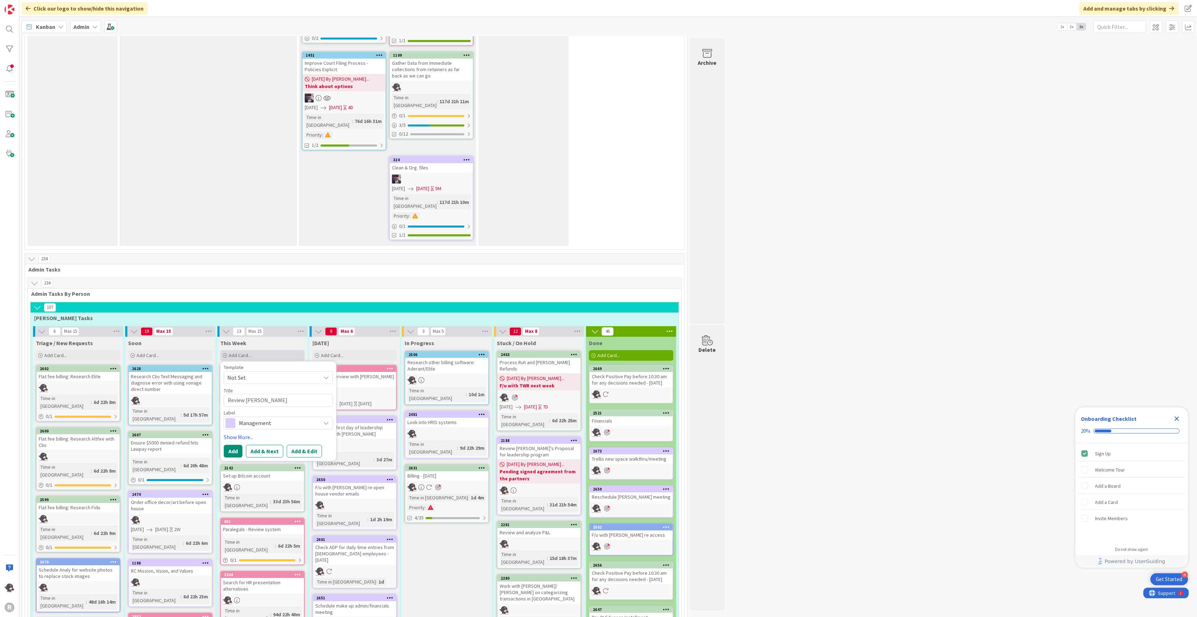
type textarea "Review [PERSON_NAME]"
type textarea "x"
type textarea "Review [PERSON_NAME] up"
type textarea "x"
type textarea "Review [PERSON_NAME] upd"
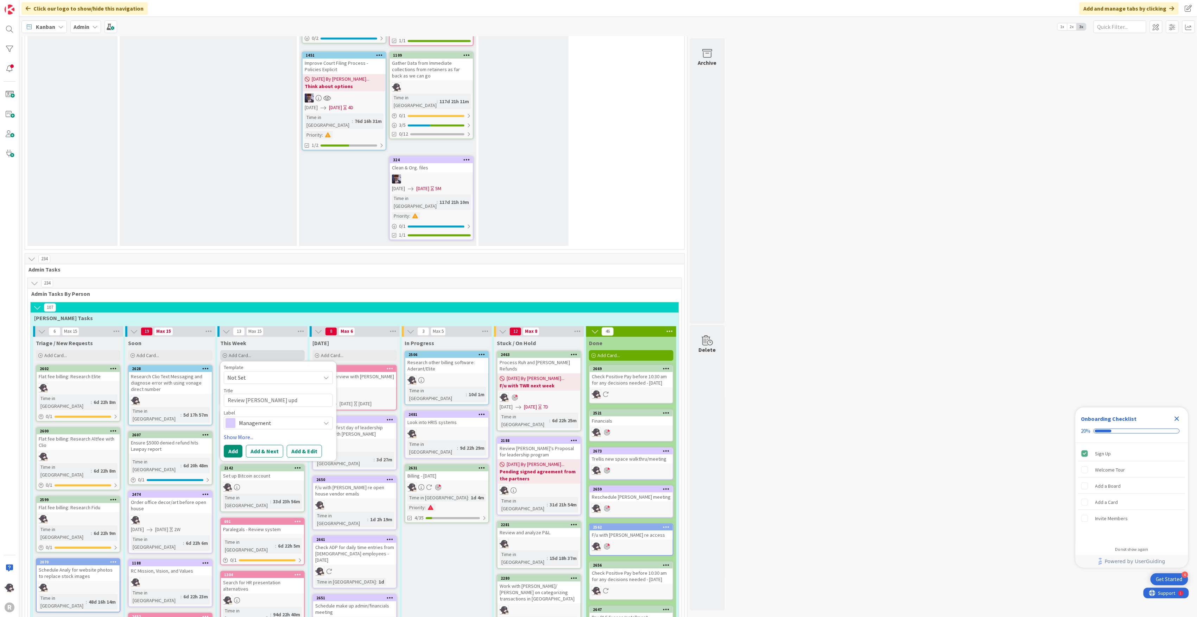
type textarea "x"
type textarea "Review [PERSON_NAME]"
type textarea "x"
type textarea "Review [PERSON_NAME]"
type textarea "x"
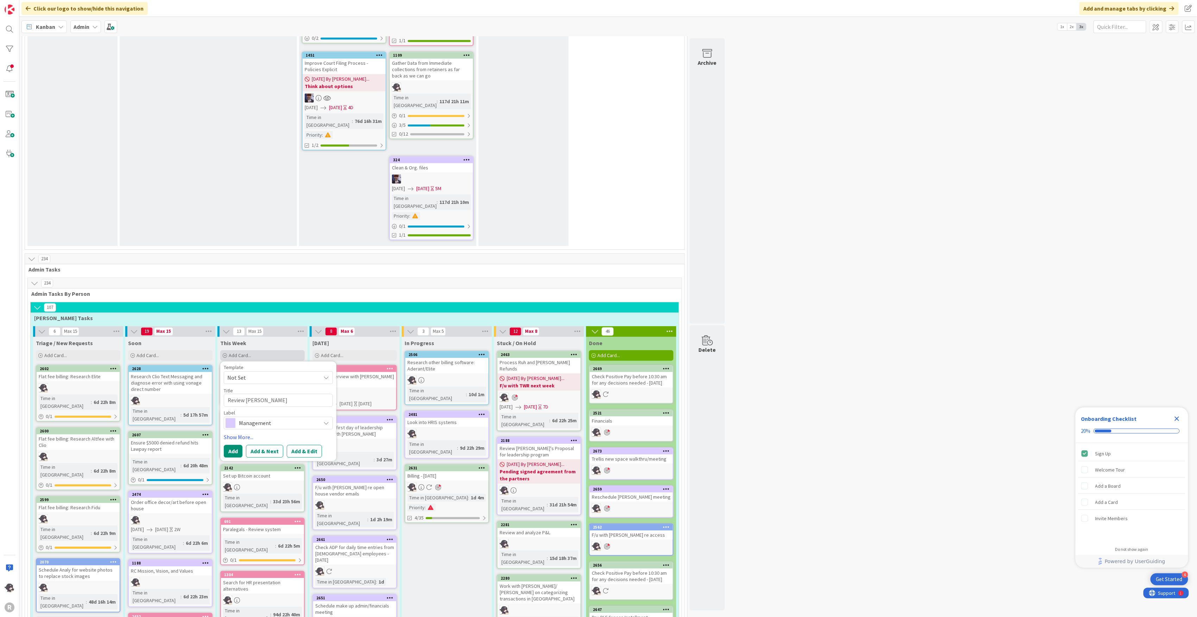
type textarea "Review [PERSON_NAME] update"
type textarea "x"
type textarea "Review [PERSON_NAME] updated"
type textarea "x"
type textarea "Review [PERSON_NAME] updated"
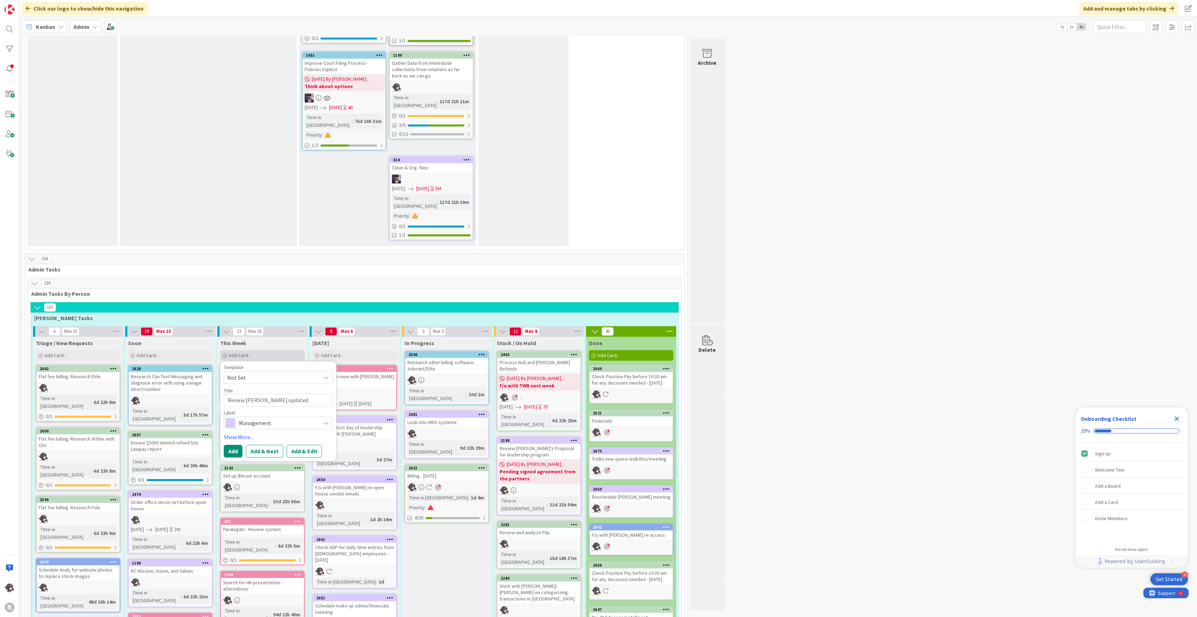
type textarea "x"
type textarea "Review [PERSON_NAME] updated t"
type textarea "x"
type textarea "Review [PERSON_NAME] updated te"
type textarea "x"
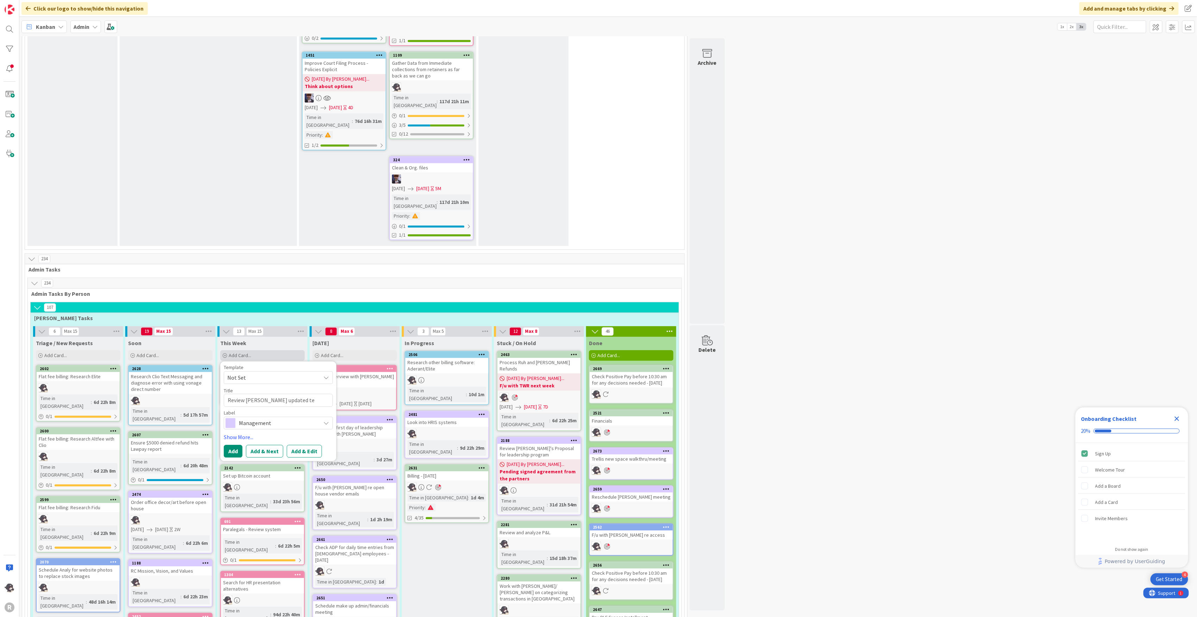
type textarea "Review [PERSON_NAME] updated ter"
type textarea "x"
type textarea "Review [PERSON_NAME] updated term"
type textarea "x"
type textarea "Review [PERSON_NAME] updated terms"
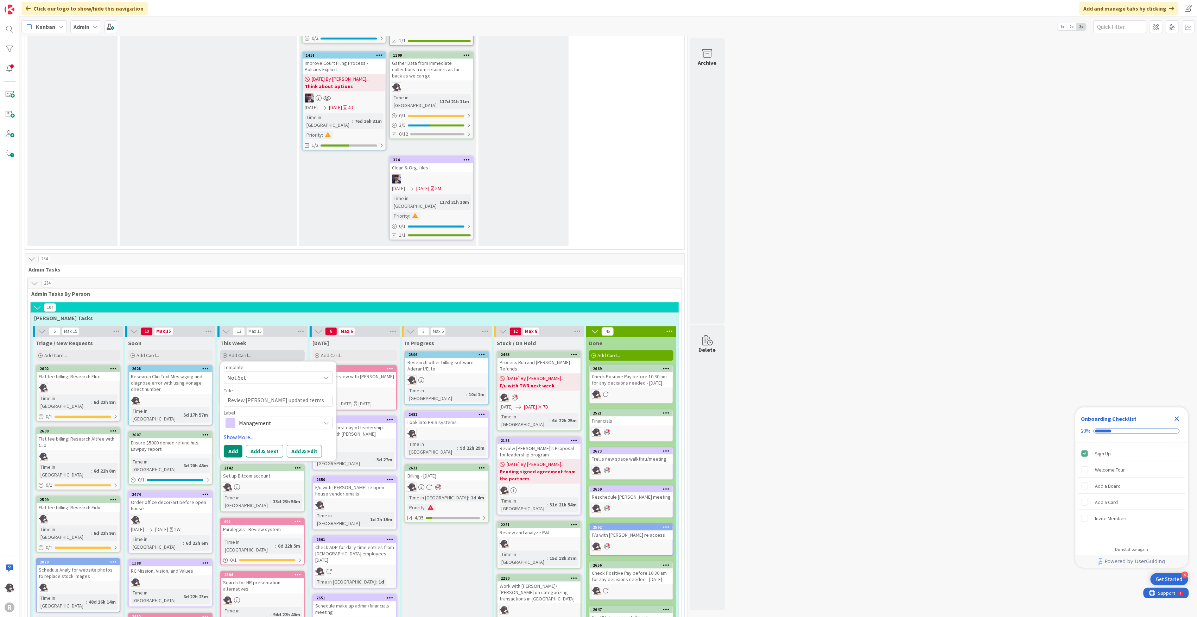
type textarea "x"
type textarea "Review [PERSON_NAME] updated terms"
type textarea "x"
type textarea "Review [PERSON_NAME] updated terms a"
type textarea "x"
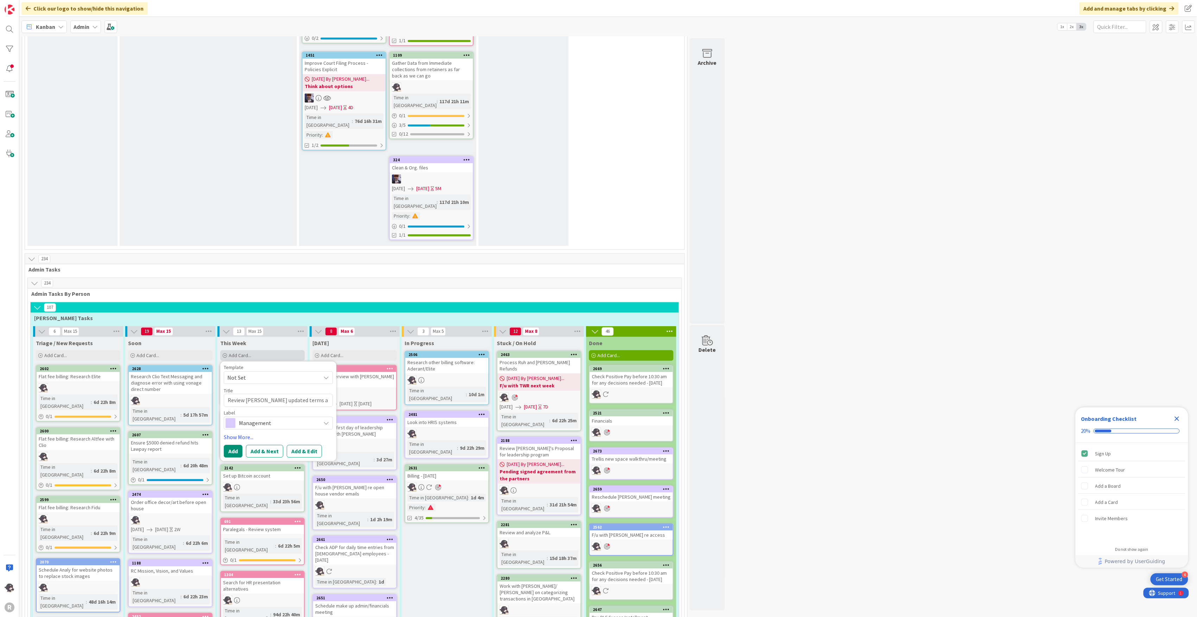
type textarea "Review [PERSON_NAME] updated terms an"
type textarea "x"
type textarea "Review [PERSON_NAME] updated terms and"
type textarea "x"
type textarea "Review [PERSON_NAME] updated terms and"
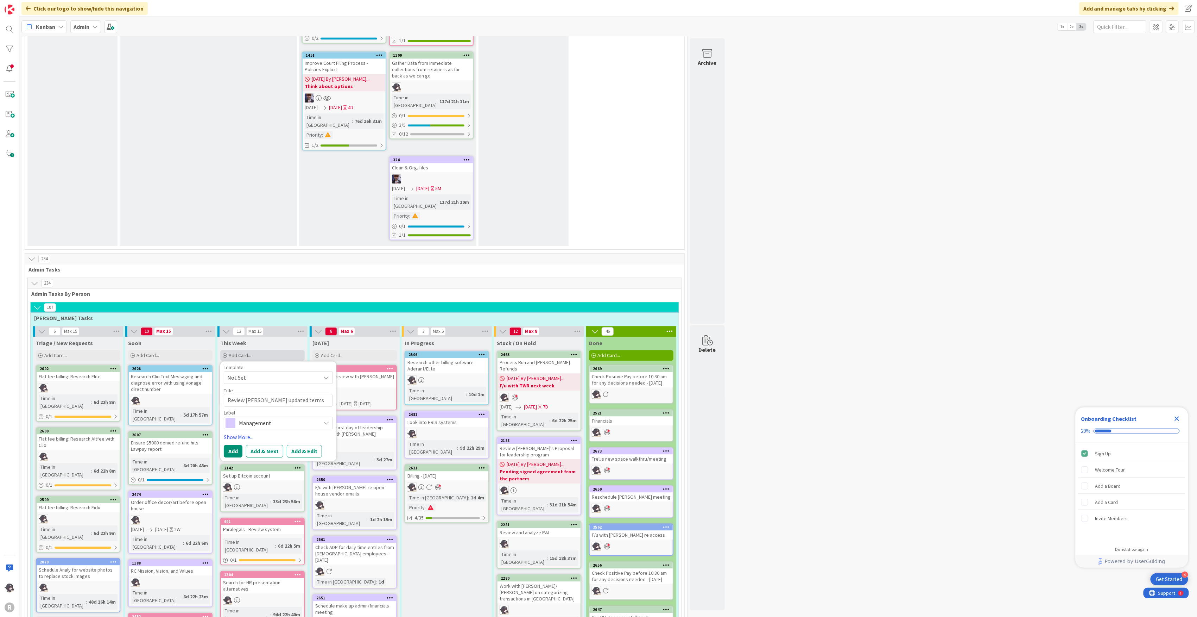
type textarea "x"
type textarea "Review [PERSON_NAME] updated terms and p"
type textarea "x"
type textarea "Review [PERSON_NAME] updated terms and pr"
type textarea "x"
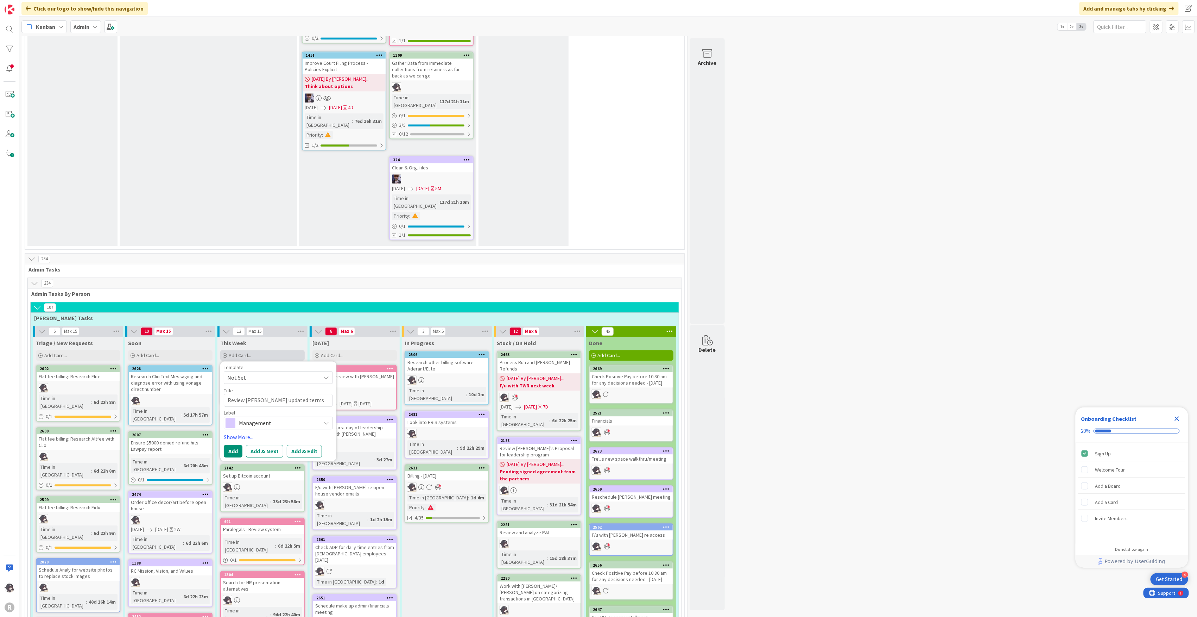
type textarea "Review [PERSON_NAME] updated terms and pri"
type textarea "x"
type textarea "Review [PERSON_NAME] updated terms and priv"
type textarea "x"
type textarea "Review [PERSON_NAME] updated terms and [PERSON_NAME]"
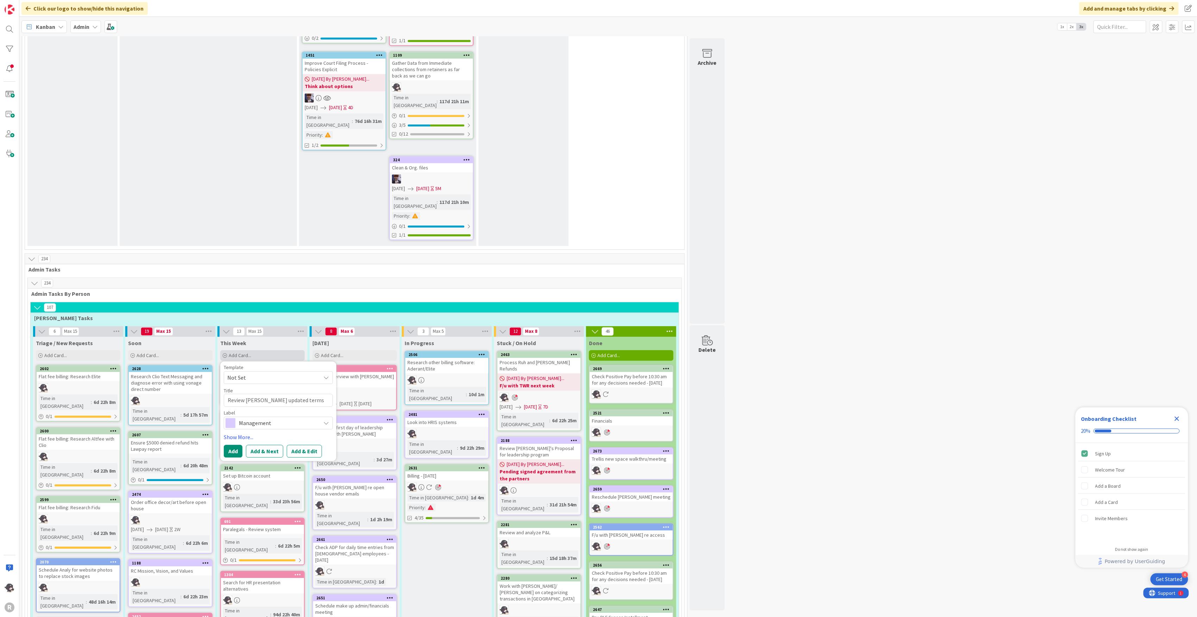
type textarea "x"
type textarea "Review [PERSON_NAME] updated terms and privac"
type textarea "x"
type textarea "Review [PERSON_NAME] updated terms and privacy"
type textarea "x"
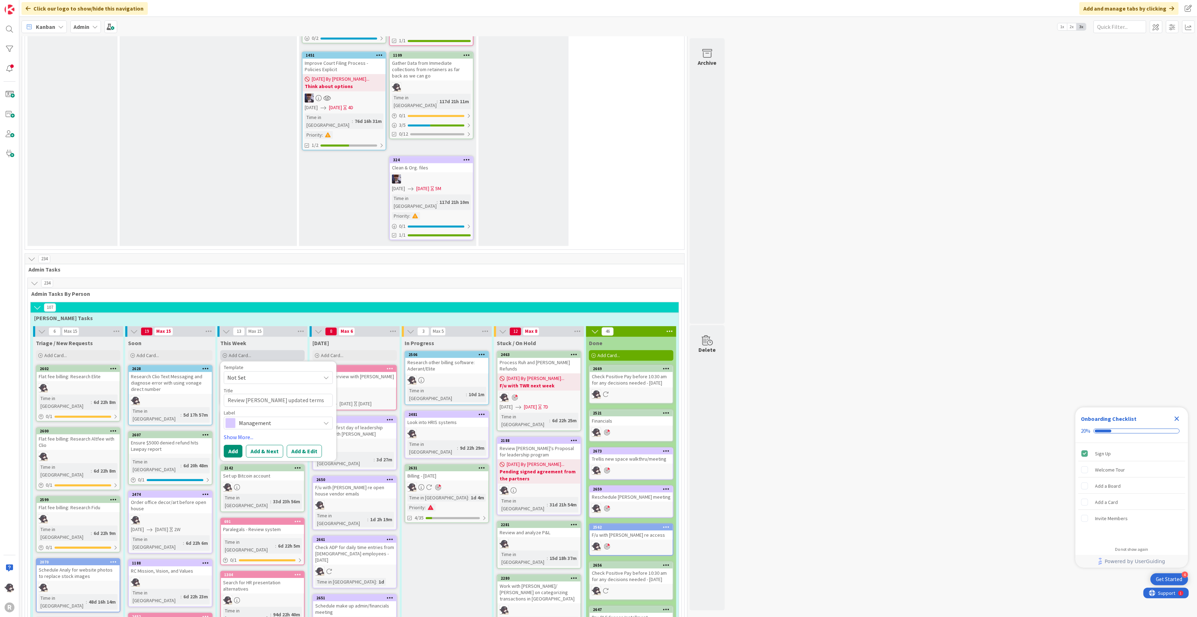
type textarea "Review [PERSON_NAME] updated terms and privacy"
type textarea "x"
type textarea "Review [PERSON_NAME] updated terms and privacy p"
type textarea "x"
type textarea "Review [PERSON_NAME] updated terms and privacy po"
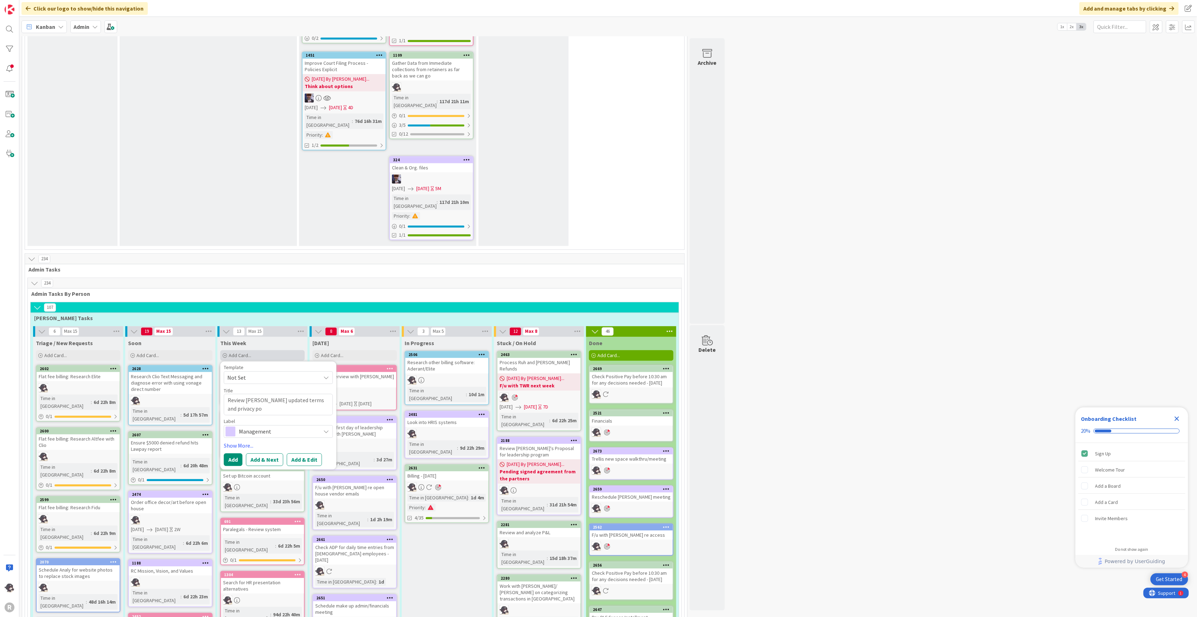
type textarea "x"
type textarea "Review [PERSON_NAME] updated terms and privacy pol"
type textarea "x"
type textarea "Review [PERSON_NAME] updated terms and privacy poli"
type textarea "x"
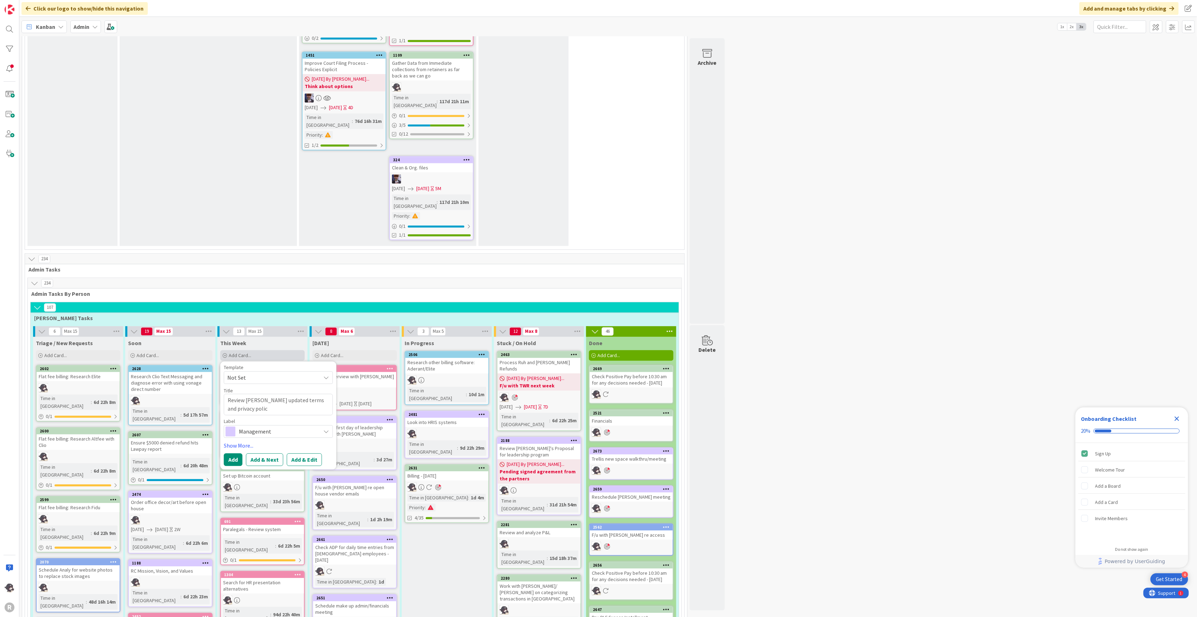
type textarea "Review [PERSON_NAME] updated terms and privacy policy"
type textarea "x"
type textarea "Review [PERSON_NAME] updated terms and privacy policy"
click at [270, 426] on span "Management" at bounding box center [278, 431] width 78 height 10
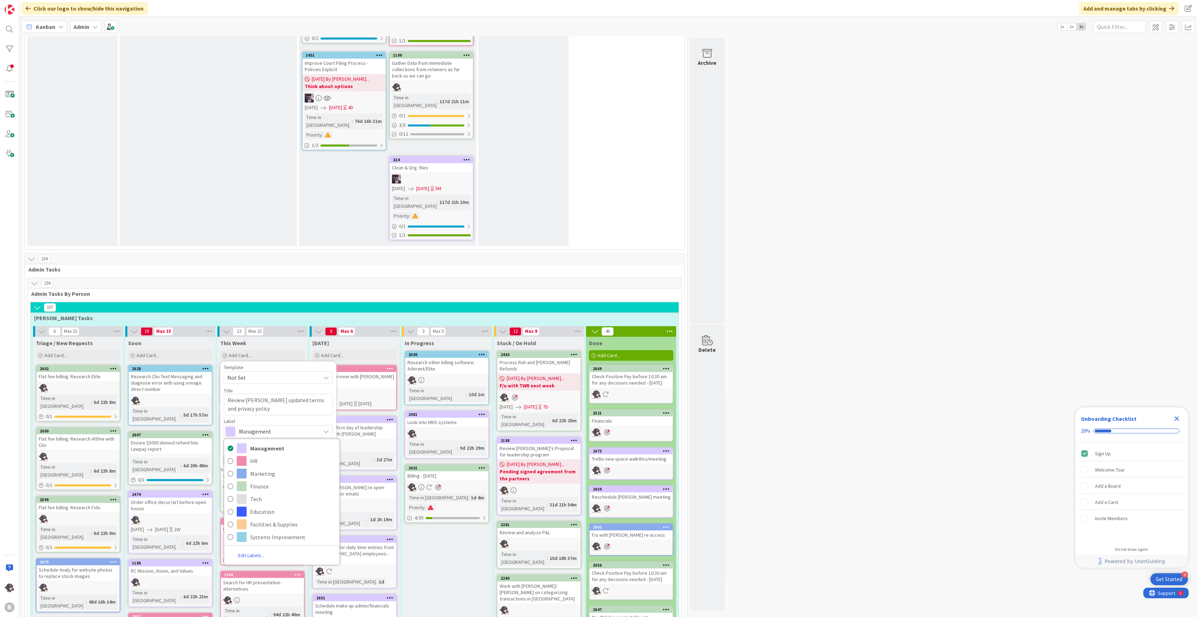
click at [266, 426] on span "Management" at bounding box center [278, 431] width 78 height 10
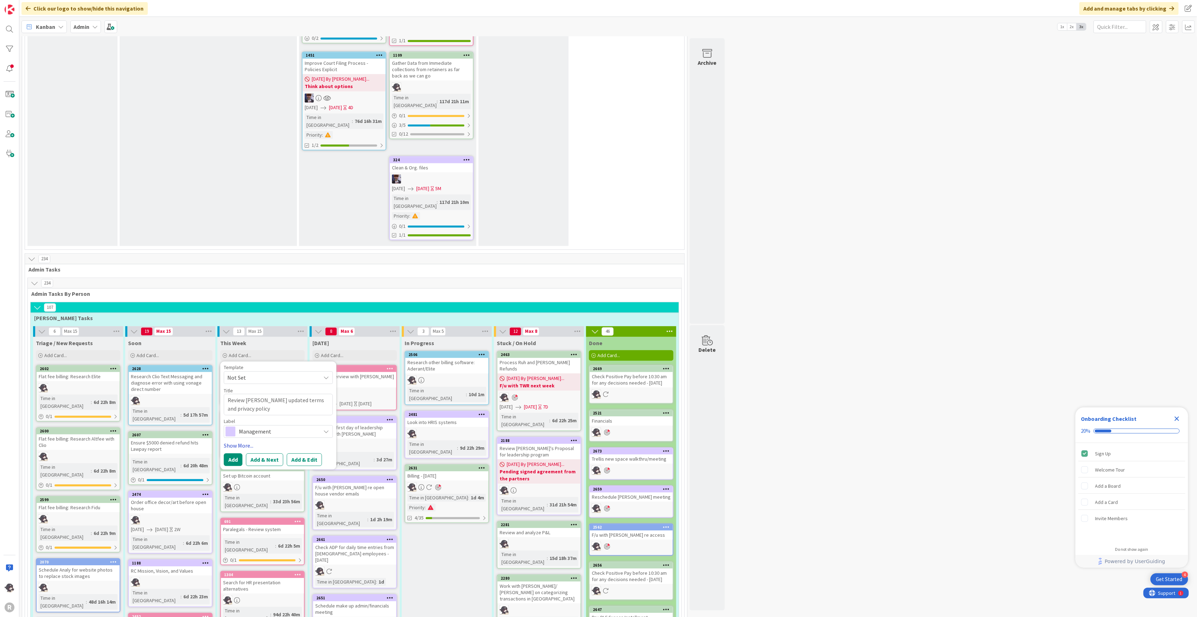
click at [234, 441] on link "Show More..." at bounding box center [278, 445] width 109 height 8
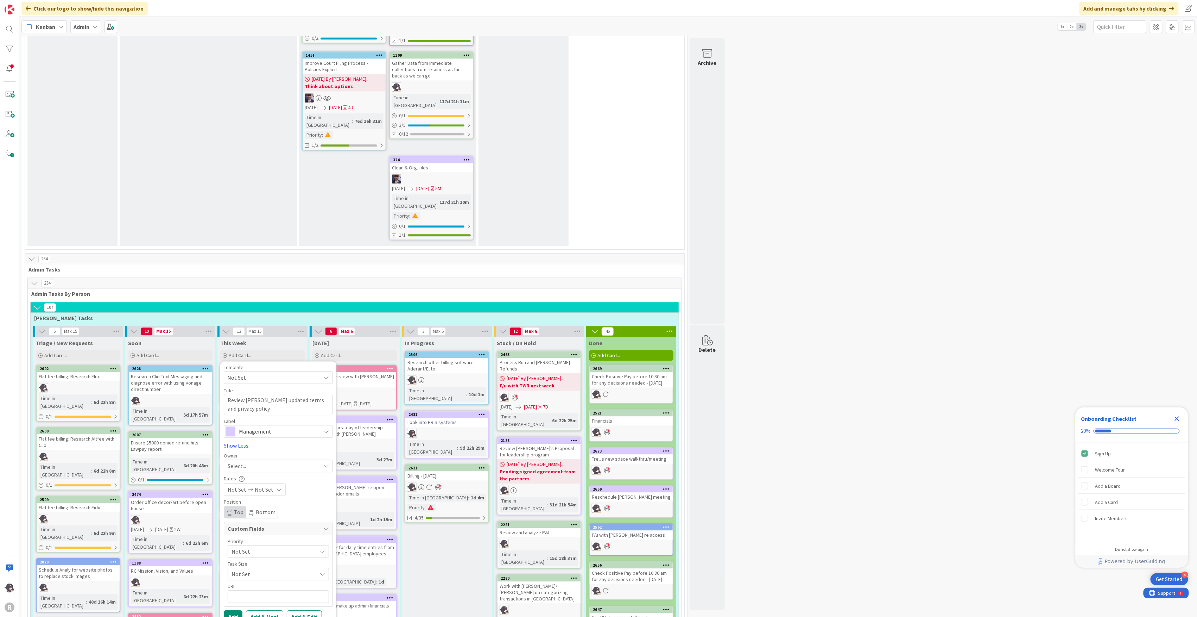
click at [248, 461] on div "Select..." at bounding box center [274, 465] width 93 height 8
click at [259, 506] on span "[PERSON_NAME]" at bounding box center [268, 511] width 34 height 11
click at [271, 426] on span "Management" at bounding box center [278, 431] width 78 height 10
click at [282, 426] on span "Management" at bounding box center [278, 431] width 78 height 10
click at [238, 610] on button "Add" at bounding box center [233, 616] width 19 height 13
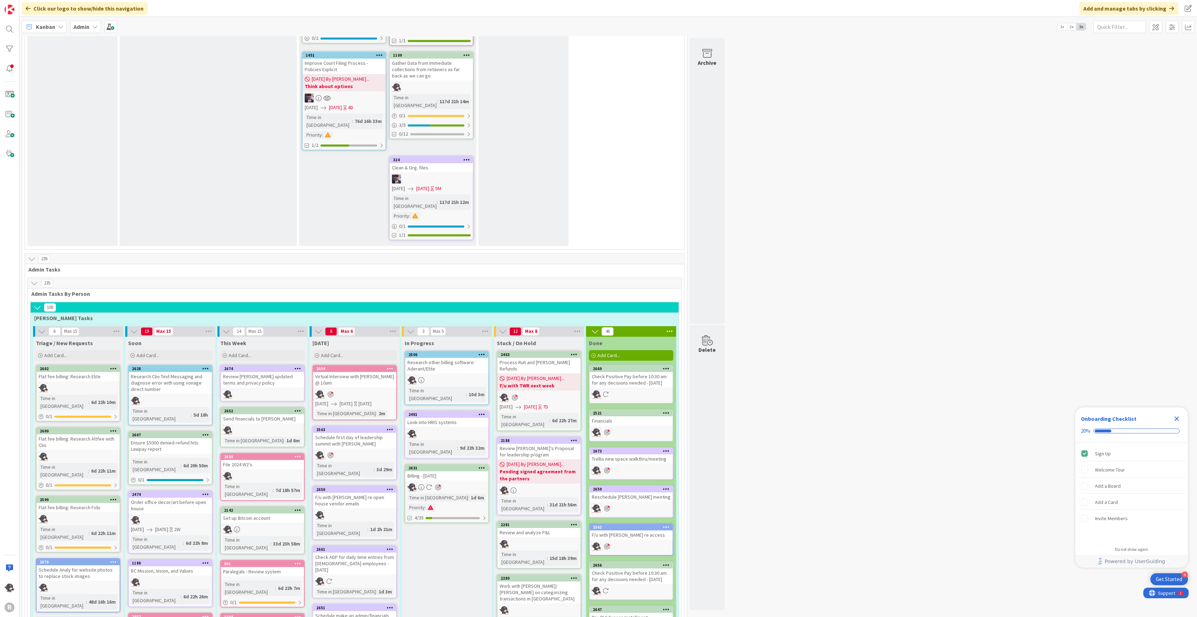
click at [48, 27] on span "Kanban" at bounding box center [45, 27] width 19 height 8
click at [51, 45] on span "My Zone" at bounding box center [62, 42] width 51 height 11
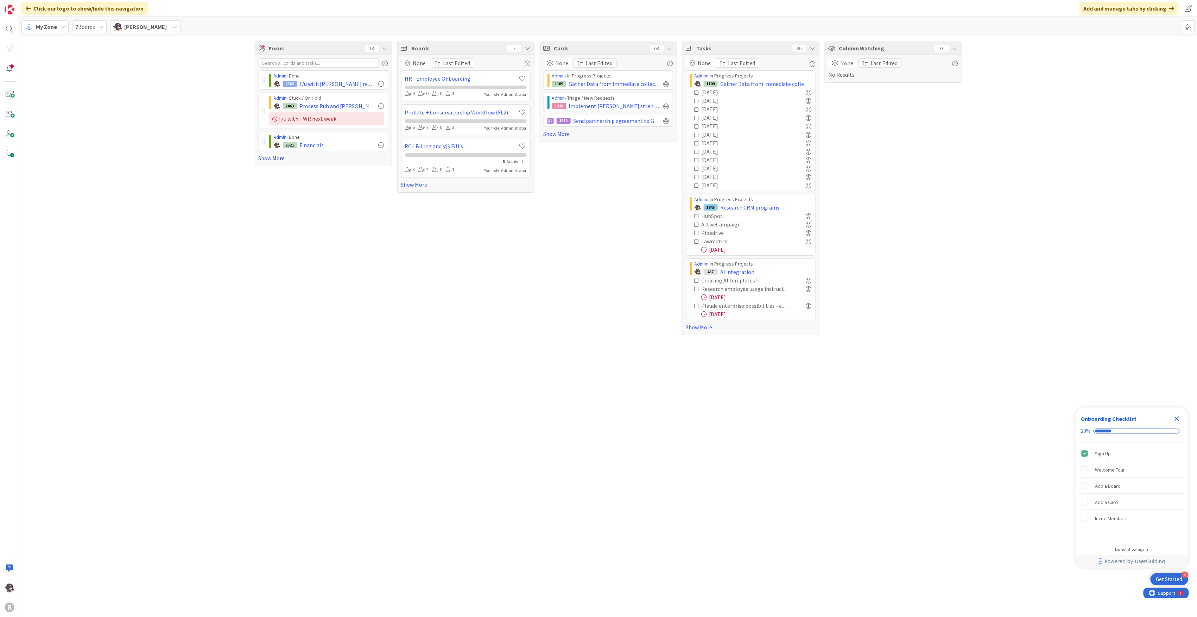
click at [268, 158] on link "Show More" at bounding box center [324, 158] width 130 height 8
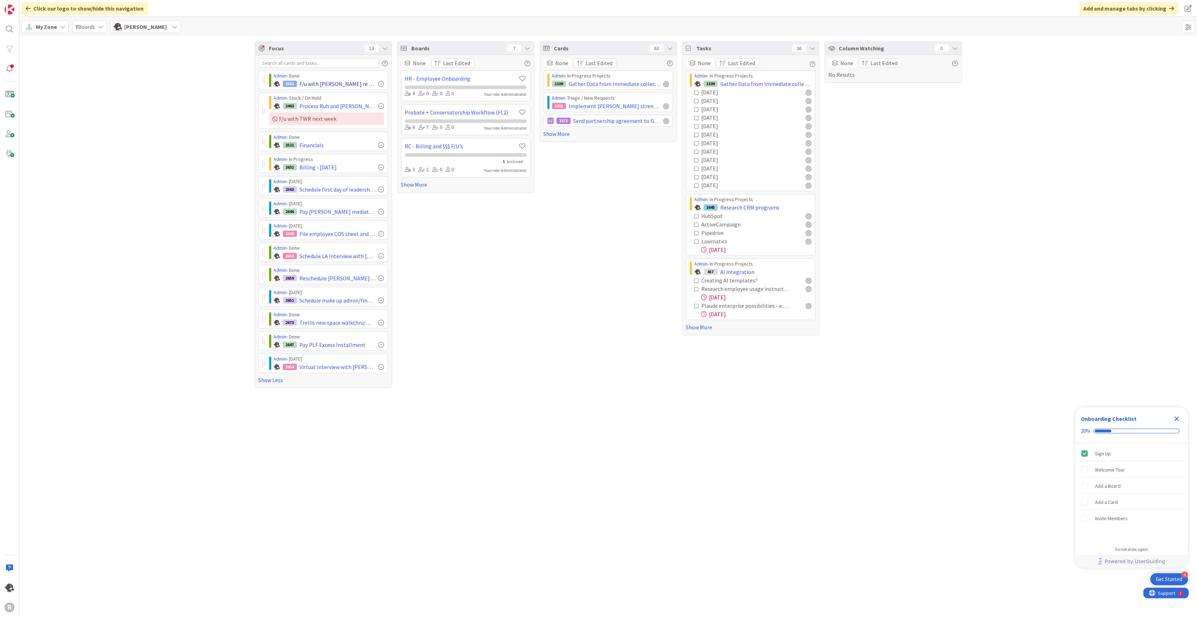
click at [382, 83] on div at bounding box center [382, 84] width 6 height 6
click at [380, 235] on div at bounding box center [382, 234] width 6 height 6
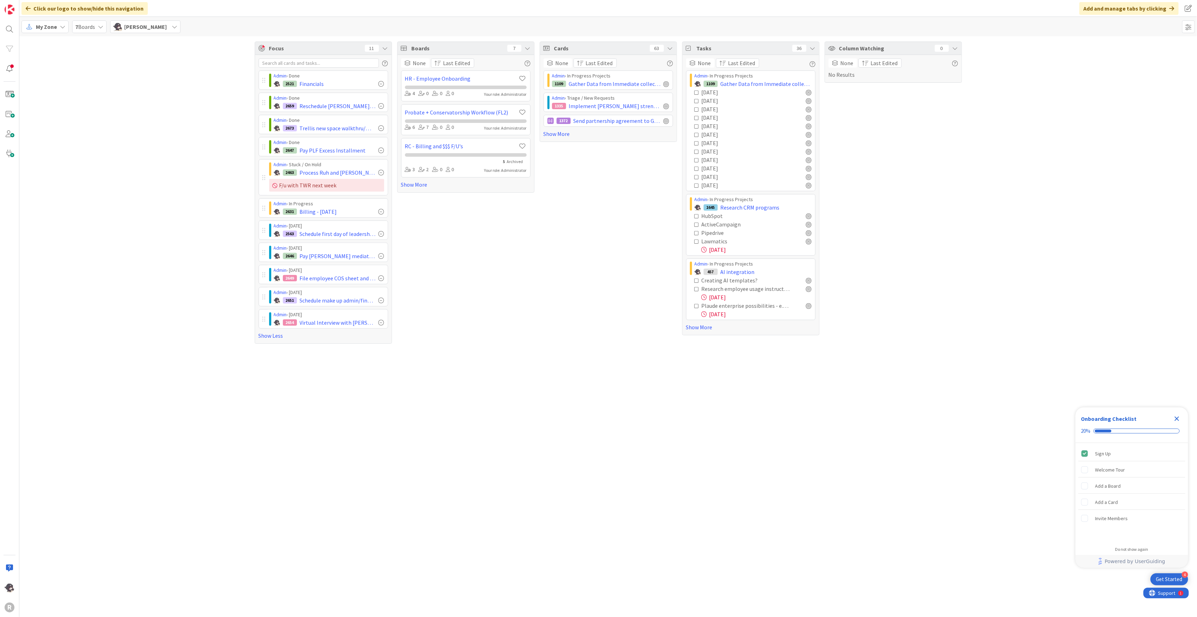
click at [57, 27] on div "My Zone" at bounding box center [44, 26] width 47 height 13
click at [53, 78] on span "Kanban" at bounding box center [62, 78] width 51 height 11
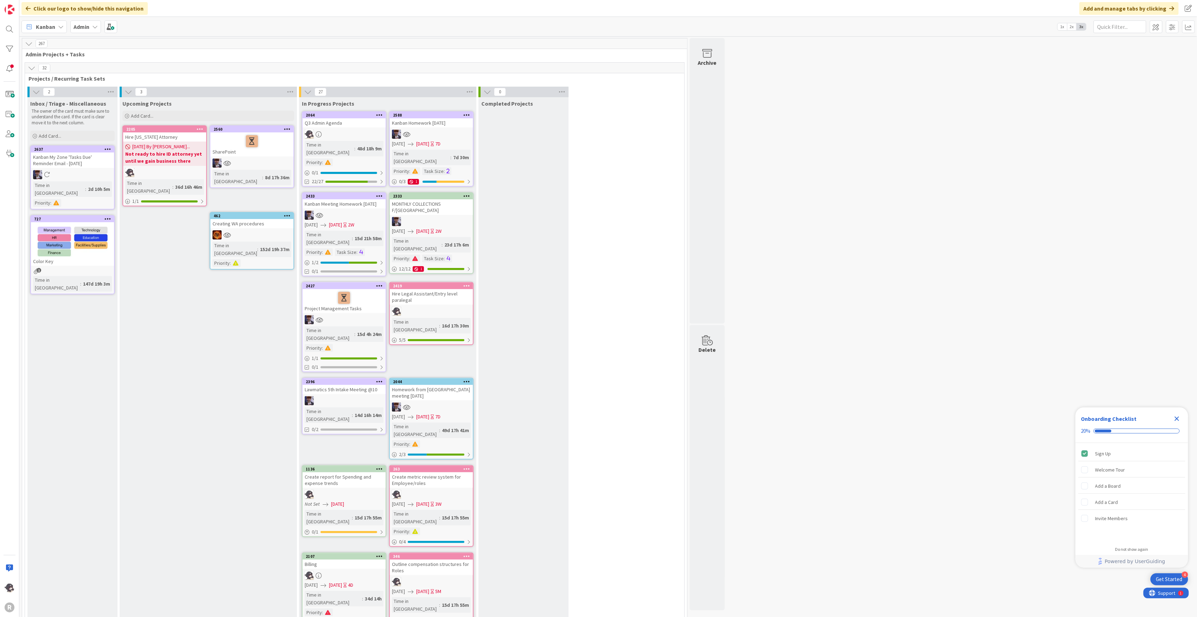
click at [63, 29] on icon at bounding box center [61, 27] width 6 height 6
click at [62, 42] on span "My Zone" at bounding box center [62, 42] width 51 height 11
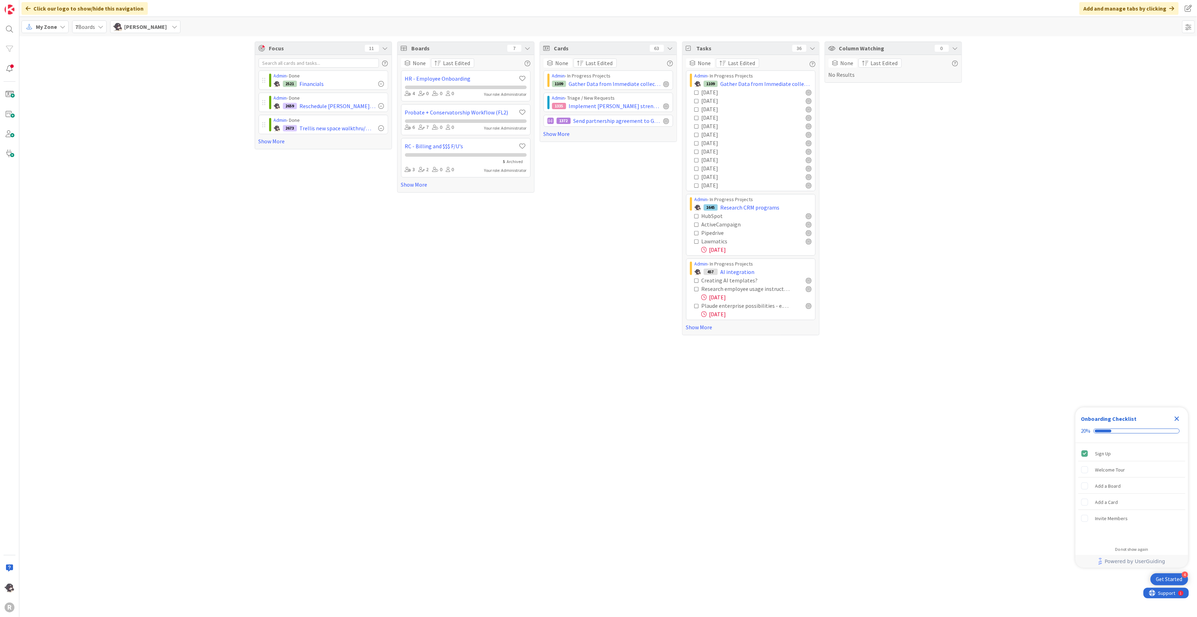
click at [49, 29] on span "My Zone" at bounding box center [46, 27] width 21 height 8
click at [51, 79] on span "Kanban" at bounding box center [62, 78] width 51 height 11
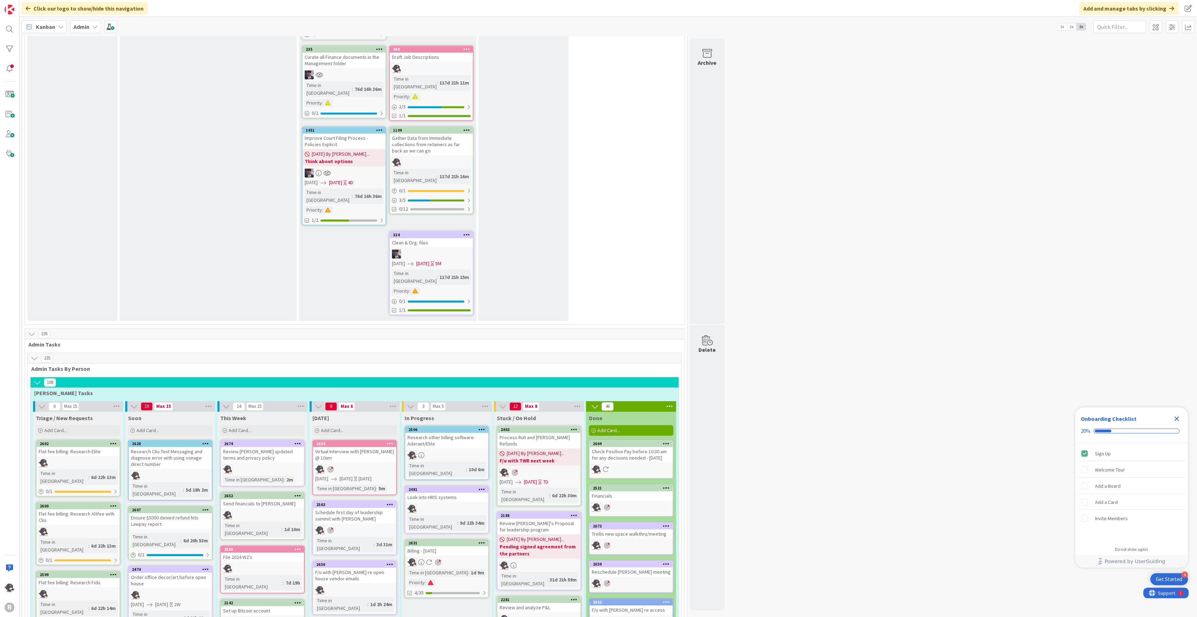
scroll to position [1032, 0]
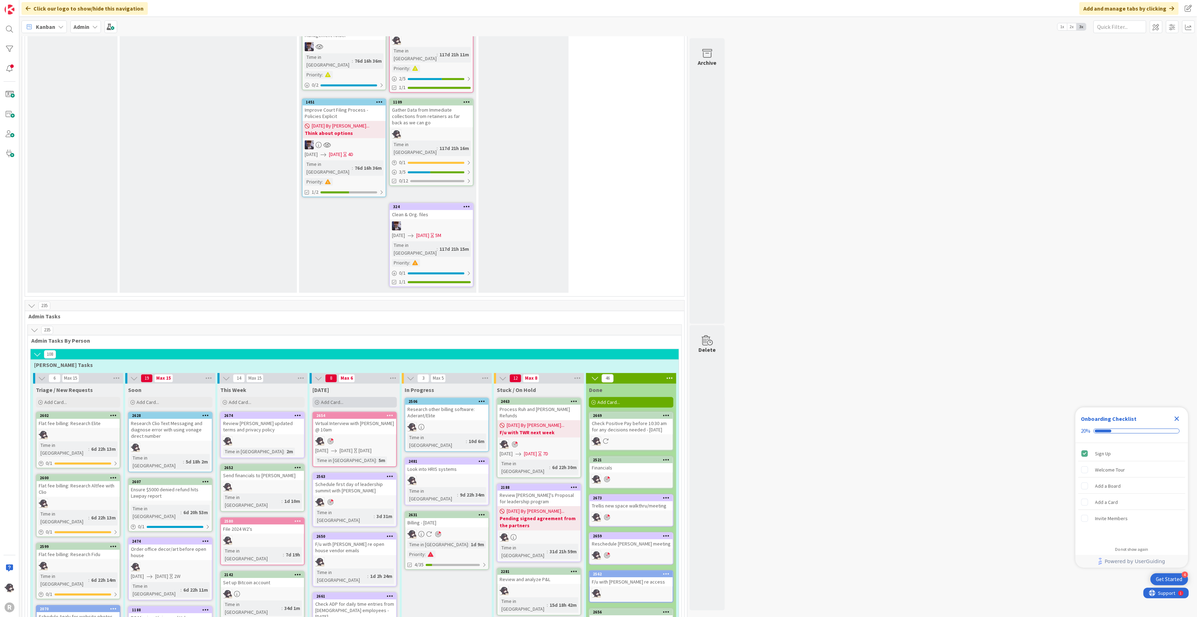
click at [332, 399] on span "Add Card..." at bounding box center [332, 402] width 23 height 6
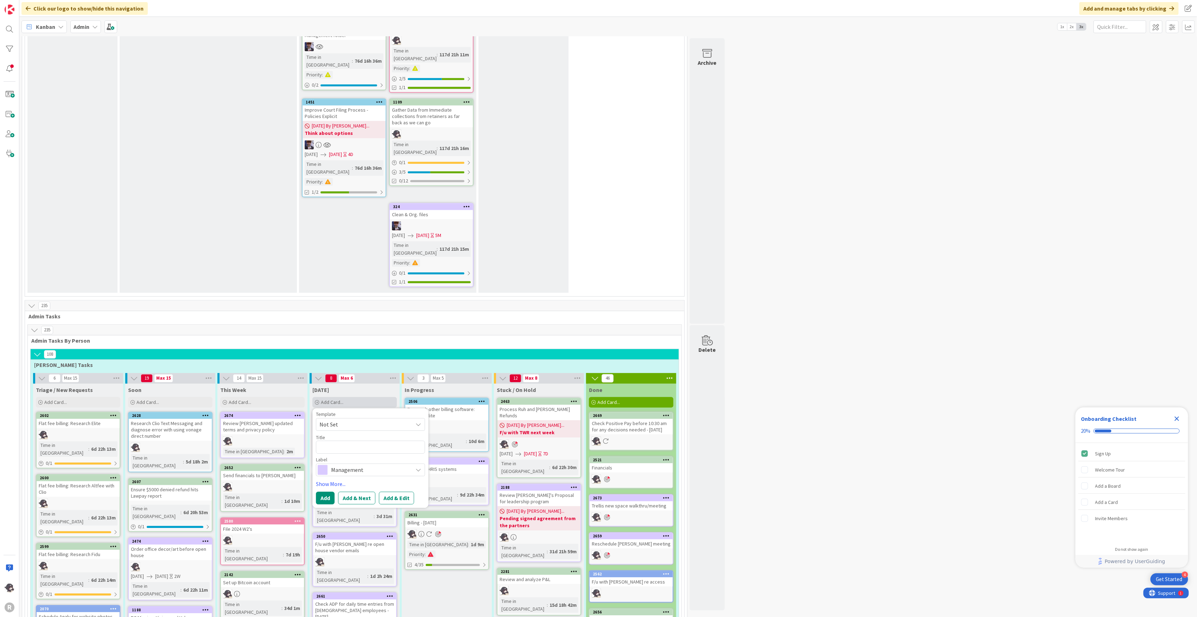
type textarea "x"
type textarea "P"
type textarea "x"
type textarea "Pa"
type textarea "x"
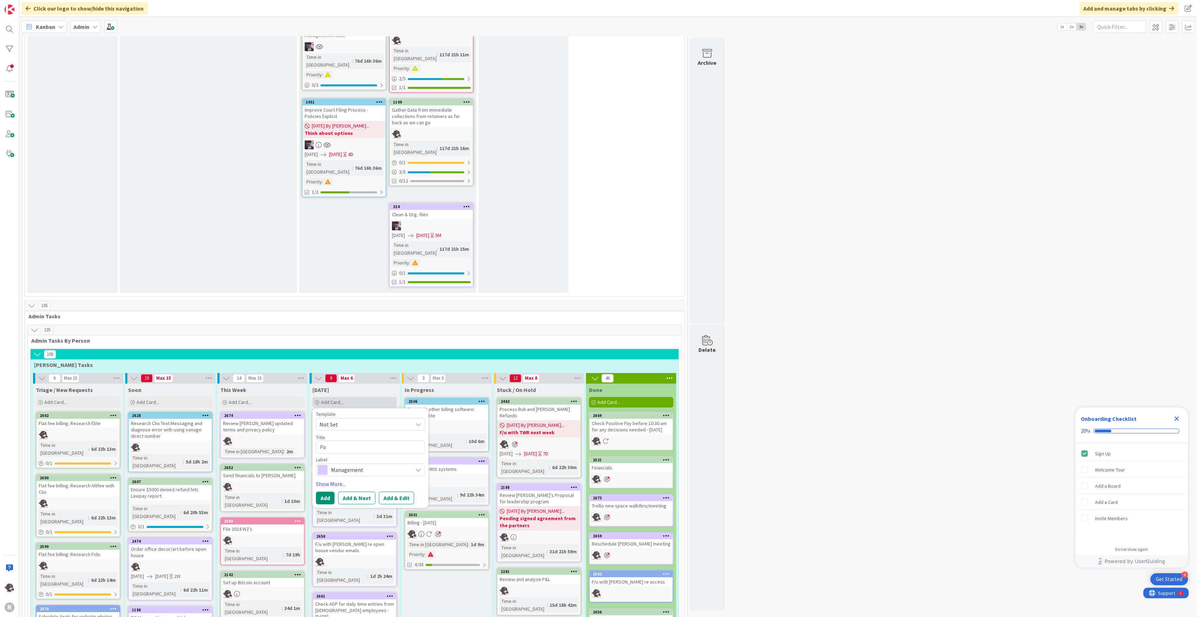
type textarea "Pay"
click at [337, 479] on link "Show More..." at bounding box center [370, 483] width 109 height 8
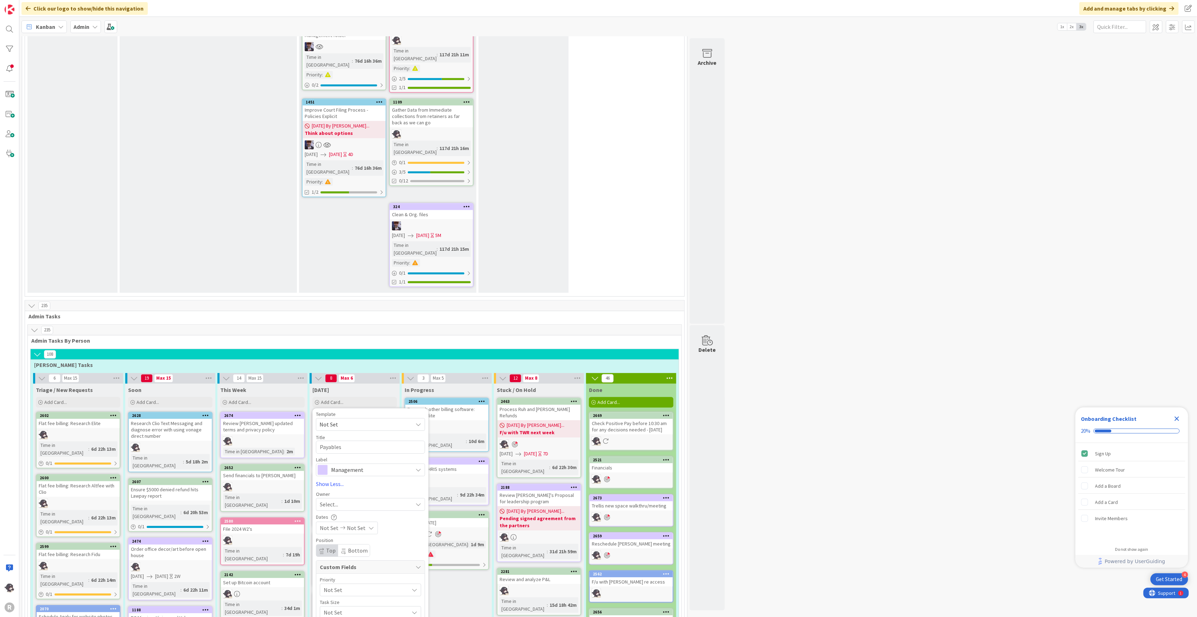
click at [359, 465] on span "Management" at bounding box center [370, 470] width 78 height 10
click at [360, 519] on span "Finance" at bounding box center [385, 524] width 86 height 11
click at [344, 500] on div "Select..." at bounding box center [366, 504] width 93 height 8
click at [360, 544] on span "[PERSON_NAME]" at bounding box center [360, 549] width 34 height 11
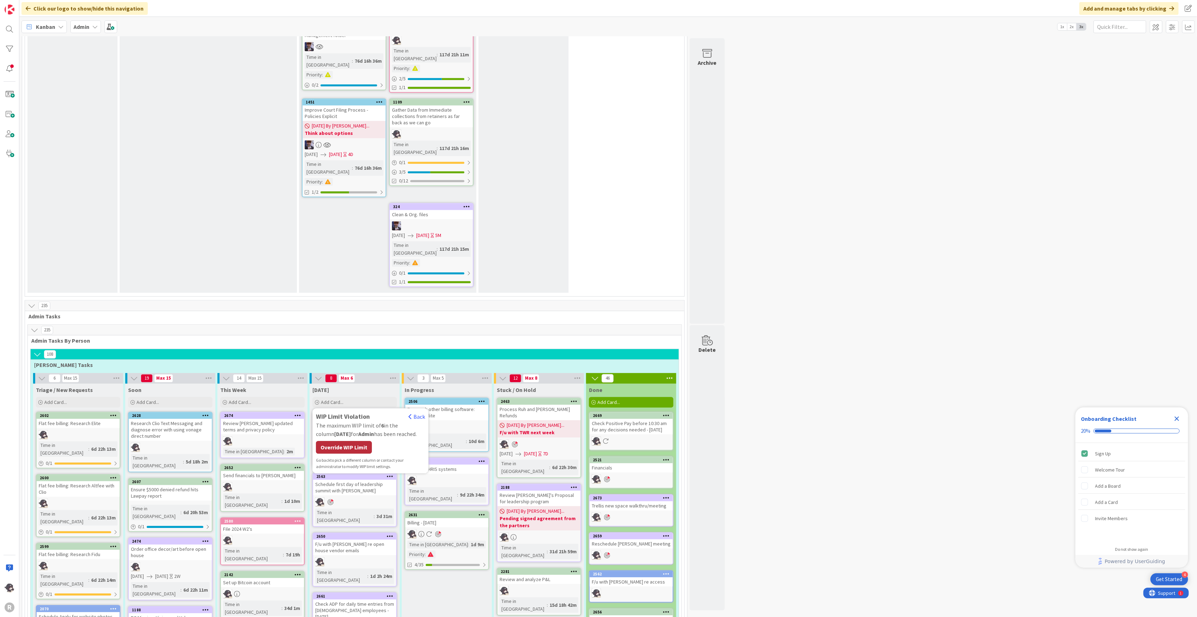
click at [359, 441] on div "Override WIP Limit" at bounding box center [344, 447] width 56 height 13
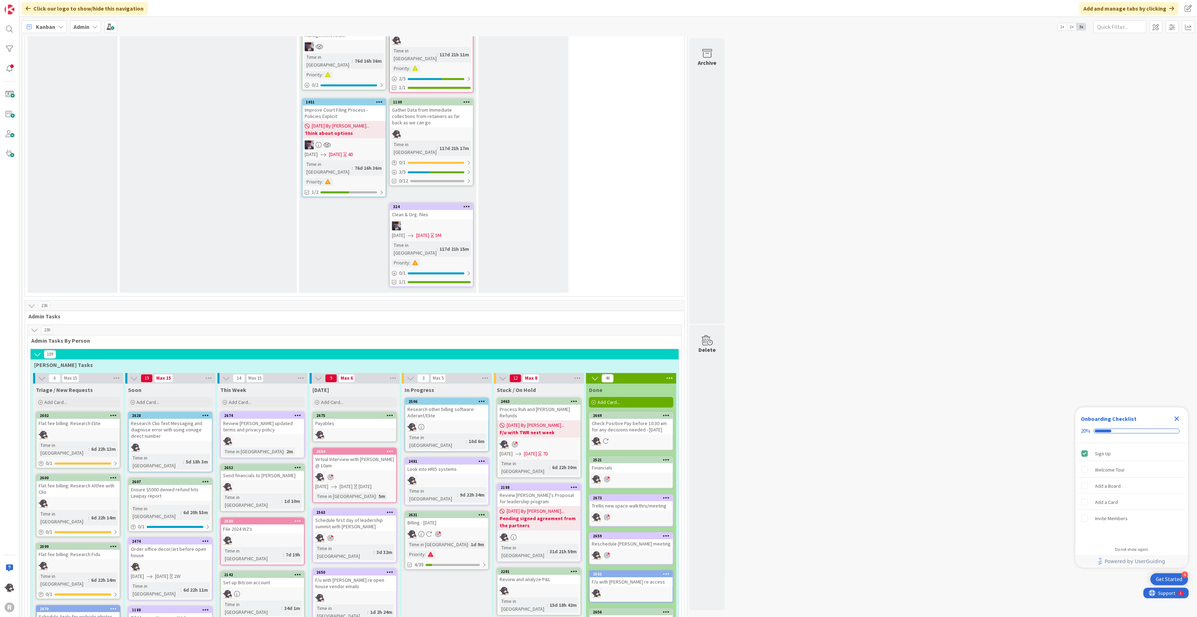
click at [393, 412] on icon at bounding box center [390, 414] width 7 height 5
click at [336, 533] on link "Add to Focus" at bounding box center [348, 538] width 95 height 10
drag, startPoint x: 331, startPoint y: 289, endPoint x: 335, endPoint y: 285, distance: 5.7
click at [331, 399] on span "Add Card..." at bounding box center [332, 402] width 23 height 6
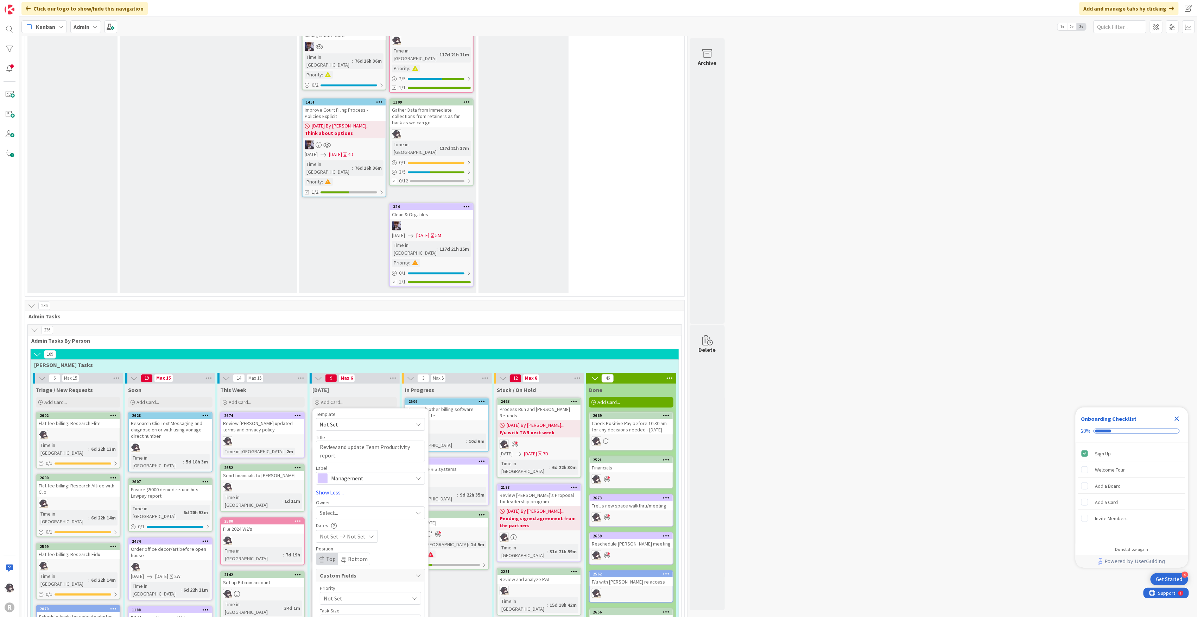
click at [358, 508] on div "Select..." at bounding box center [366, 512] width 93 height 8
click at [359, 553] on span "[PERSON_NAME]" at bounding box center [360, 558] width 34 height 11
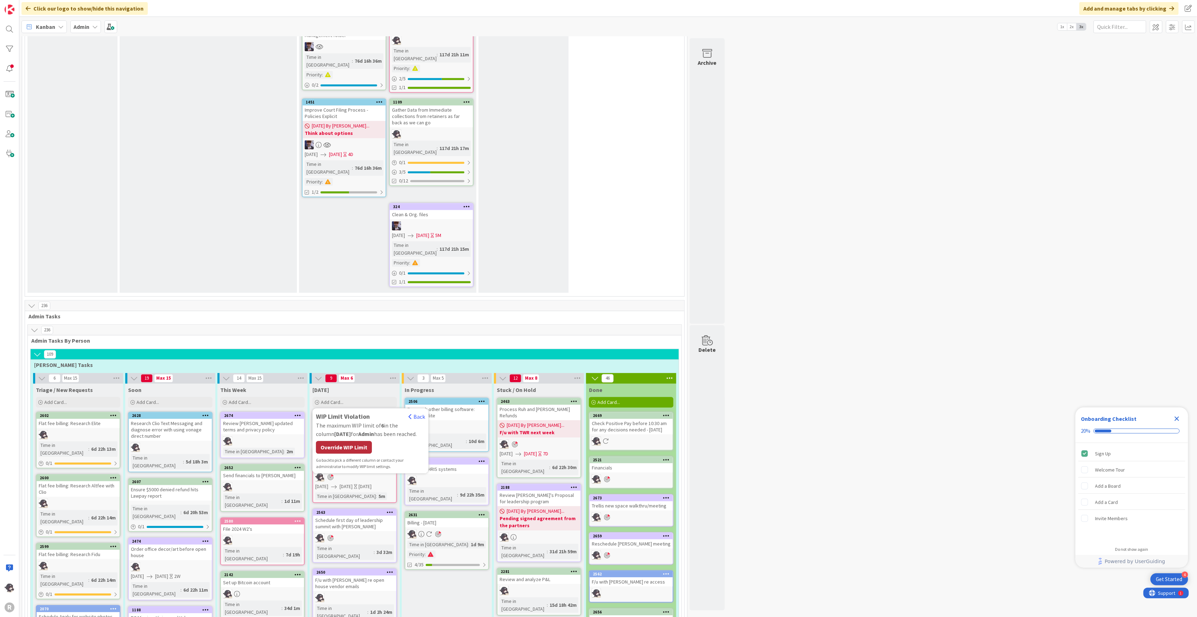
click at [340, 441] on div "Override WIP Limit" at bounding box center [344, 447] width 56 height 13
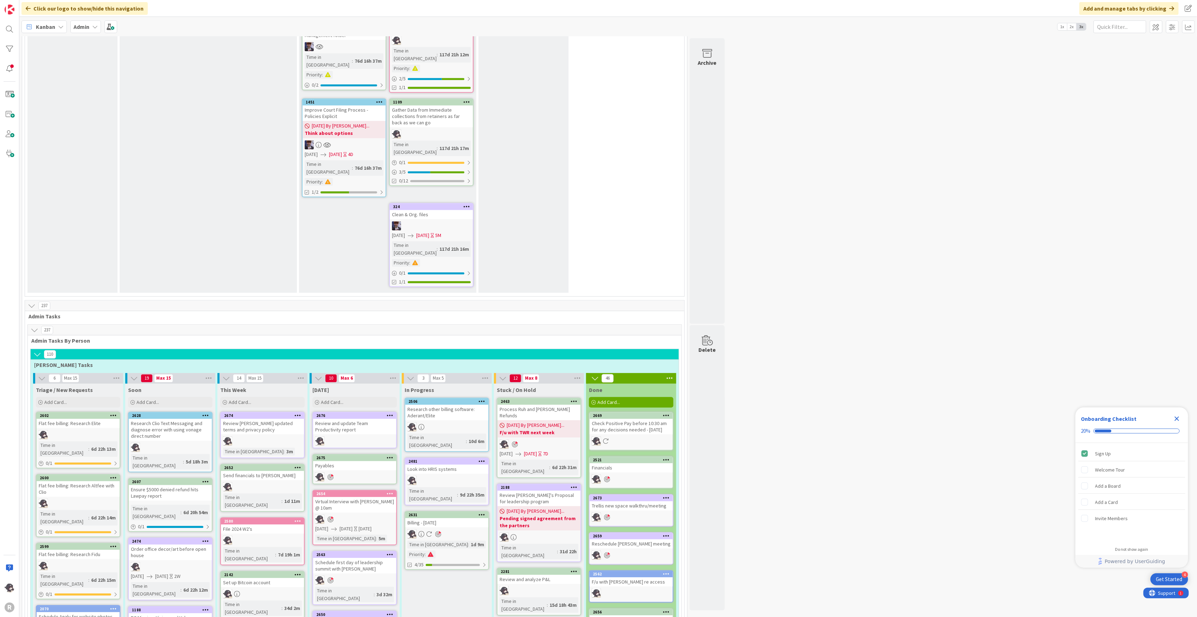
click at [391, 412] on icon at bounding box center [390, 414] width 7 height 5
click at [337, 533] on link "Add to Focus" at bounding box center [348, 538] width 95 height 10
click at [42, 20] on div "Kanban" at bounding box center [43, 26] width 45 height 13
click at [47, 46] on span "My Zone" at bounding box center [62, 42] width 51 height 11
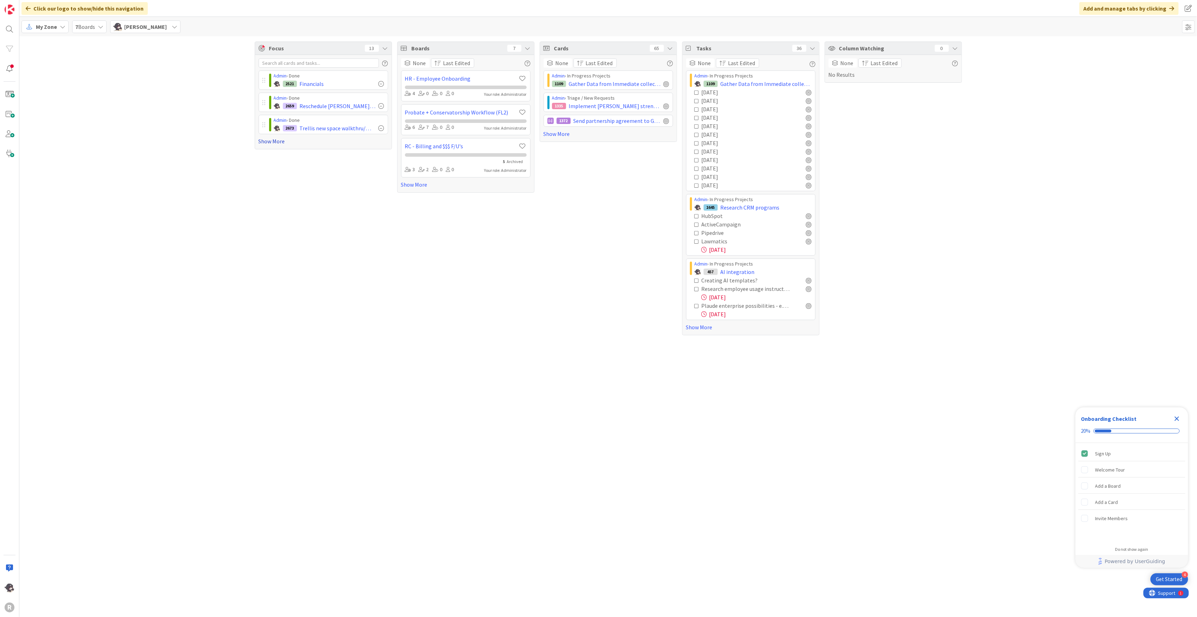
click at [274, 144] on link "Show More" at bounding box center [324, 141] width 130 height 8
